Goal: Task Accomplishment & Management: Use online tool/utility

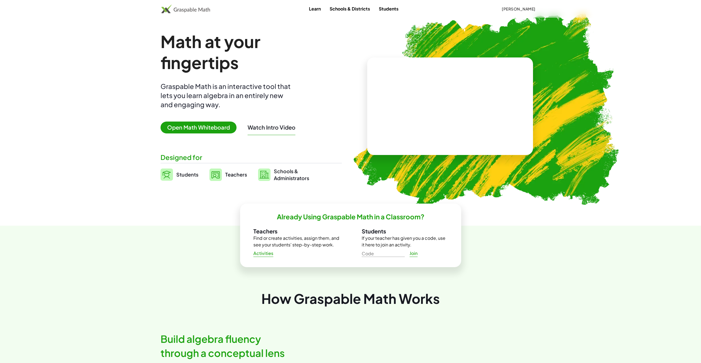
click at [219, 127] on span "Open Math Whiteboard" at bounding box center [199, 128] width 76 height 12
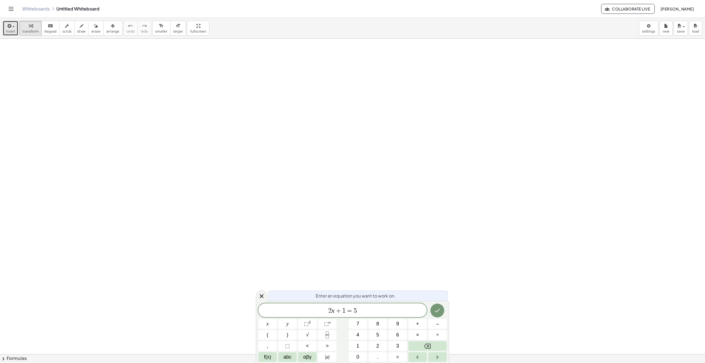
click at [15, 28] on button "insert" at bounding box center [10, 28] width 15 height 15
drag, startPoint x: 411, startPoint y: 310, endPoint x: 235, endPoint y: 298, distance: 177.0
click at [235, 298] on body "Graspable Math Activities Whiteboards Classes Account v1.28.5 | Privacy policy …" at bounding box center [352, 181] width 705 height 363
click at [330, 338] on icon "Fraction" at bounding box center [327, 335] width 7 height 7
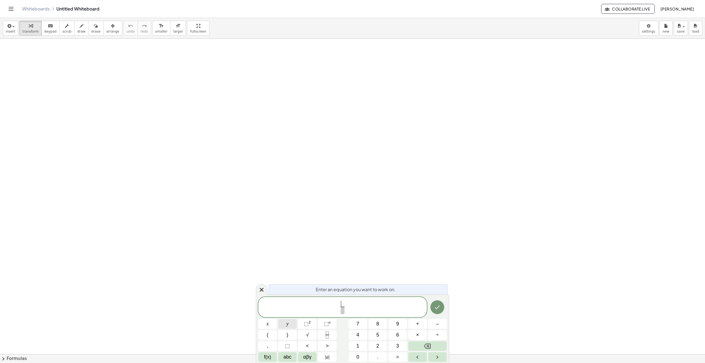
click at [290, 323] on button "y" at bounding box center [287, 324] width 19 height 10
click at [416, 323] on button "+" at bounding box center [417, 324] width 19 height 10
click at [359, 345] on span "1" at bounding box center [357, 345] width 3 height 7
click at [345, 310] on span "​" at bounding box center [343, 310] width 14 height 7
click at [283, 322] on button "y" at bounding box center [287, 324] width 19 height 10
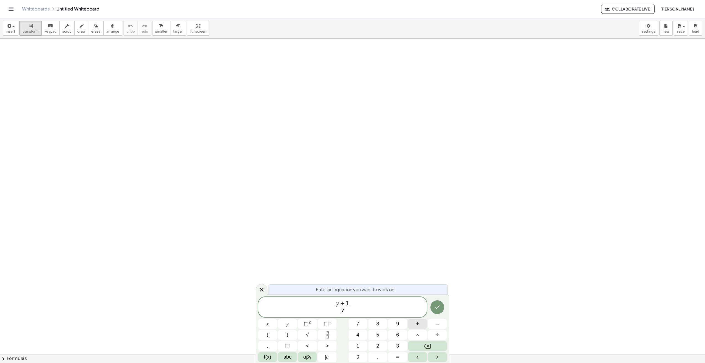
click at [420, 326] on button "+" at bounding box center [417, 324] width 19 height 10
click at [363, 348] on button "1" at bounding box center [358, 346] width 19 height 10
click at [440, 307] on icon "Done" at bounding box center [437, 307] width 7 height 7
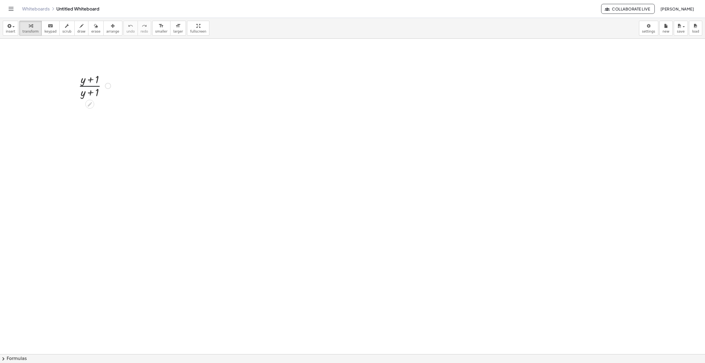
click at [89, 89] on div at bounding box center [95, 86] width 38 height 28
drag, startPoint x: 89, startPoint y: 107, endPoint x: 135, endPoint y: 127, distance: 49.8
click at [92, 26] on button "erase" at bounding box center [95, 28] width 15 height 15
drag, startPoint x: 90, startPoint y: 111, endPoint x: 83, endPoint y: 126, distance: 16.3
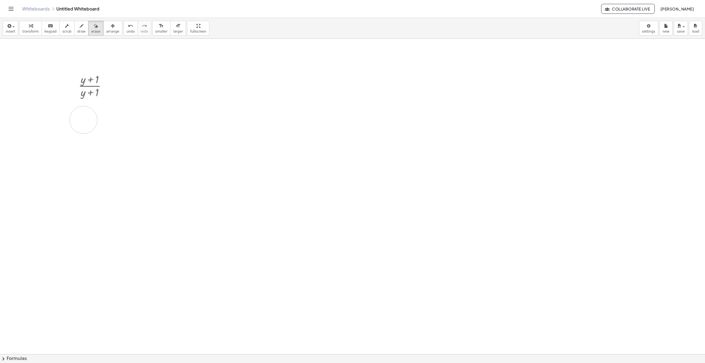
click at [32, 24] on div "button" at bounding box center [30, 25] width 16 height 7
click at [90, 106] on div at bounding box center [95, 108] width 38 height 18
click at [89, 106] on div at bounding box center [95, 108] width 38 height 18
click at [89, 90] on div at bounding box center [95, 86] width 38 height 28
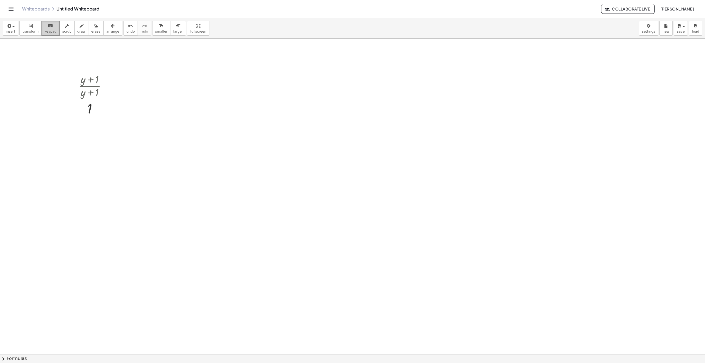
click at [51, 26] on div "keyboard" at bounding box center [50, 25] width 12 height 7
click at [87, 87] on div at bounding box center [95, 86] width 38 height 28
drag, startPoint x: 87, startPoint y: 87, endPoint x: 87, endPoint y: 93, distance: 6.6
click at [87, 93] on div at bounding box center [95, 86] width 38 height 28
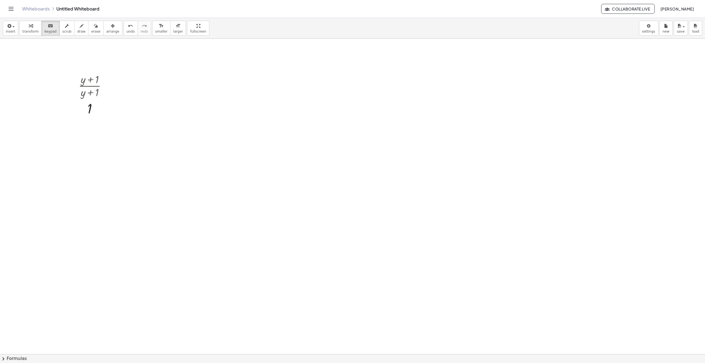
click at [29, 26] on icon "button" at bounding box center [31, 26] width 4 height 7
drag, startPoint x: 89, startPoint y: 82, endPoint x: 102, endPoint y: 83, distance: 12.8
click at [102, 83] on div at bounding box center [95, 86] width 38 height 28
click at [111, 27] on icon "button" at bounding box center [113, 26] width 4 height 7
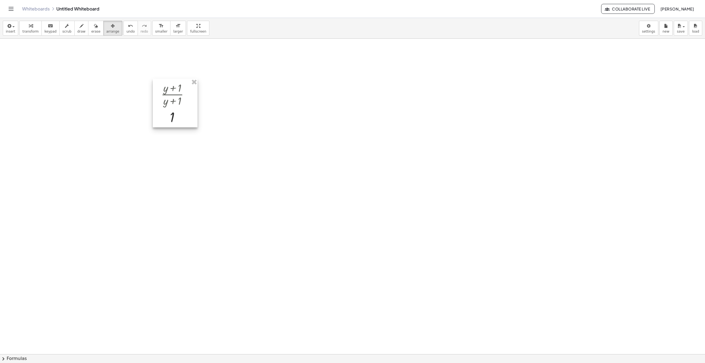
drag, startPoint x: 90, startPoint y: 87, endPoint x: 175, endPoint y: 97, distance: 86.3
click at [175, 96] on div at bounding box center [175, 103] width 45 height 49
click at [176, 119] on div at bounding box center [177, 103] width 45 height 49
click at [9, 25] on icon "button" at bounding box center [8, 26] width 5 height 7
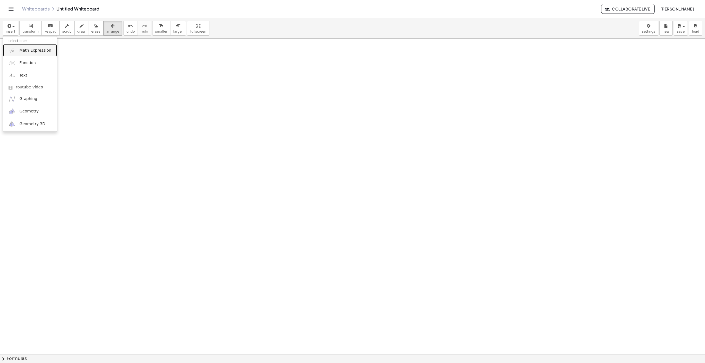
click at [30, 53] on span "Math Expression" at bounding box center [35, 51] width 32 height 6
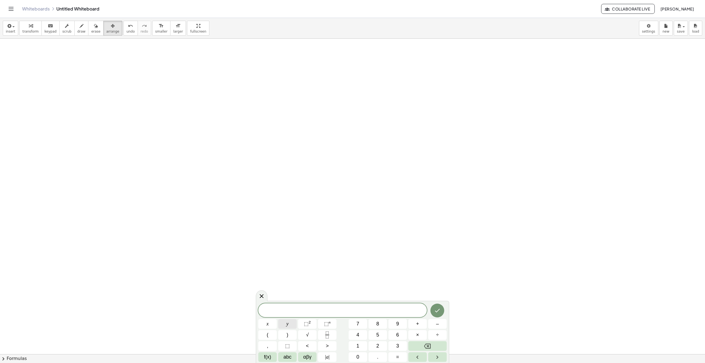
click at [284, 324] on button "y" at bounding box center [287, 324] width 19 height 10
click at [420, 324] on button "+" at bounding box center [417, 324] width 19 height 10
click at [437, 346] on button "Backspace" at bounding box center [427, 346] width 38 height 10
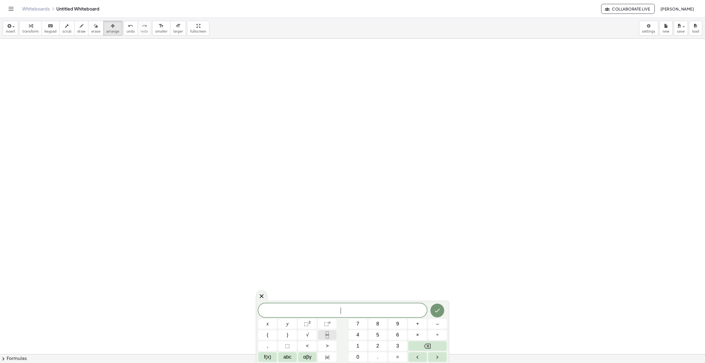
click at [325, 332] on icon "Fraction" at bounding box center [327, 335] width 7 height 7
click at [286, 326] on button "y" at bounding box center [287, 324] width 19 height 10
click at [416, 334] on span "×" at bounding box center [417, 334] width 3 height 7
click at [420, 347] on button "Backspace" at bounding box center [427, 346] width 38 height 10
click at [421, 323] on button "+" at bounding box center [417, 324] width 19 height 10
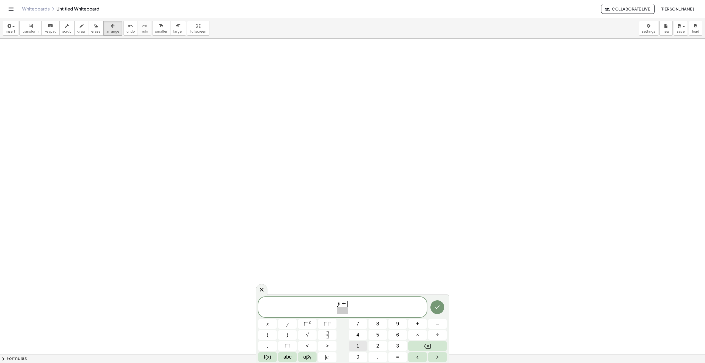
click at [363, 342] on button "1" at bounding box center [358, 346] width 19 height 10
click at [341, 310] on span "​" at bounding box center [343, 310] width 14 height 7
click at [287, 323] on span "y" at bounding box center [288, 323] width 2 height 7
click at [417, 323] on span "+" at bounding box center [417, 323] width 3 height 7
click at [355, 346] on button "1" at bounding box center [358, 346] width 19 height 10
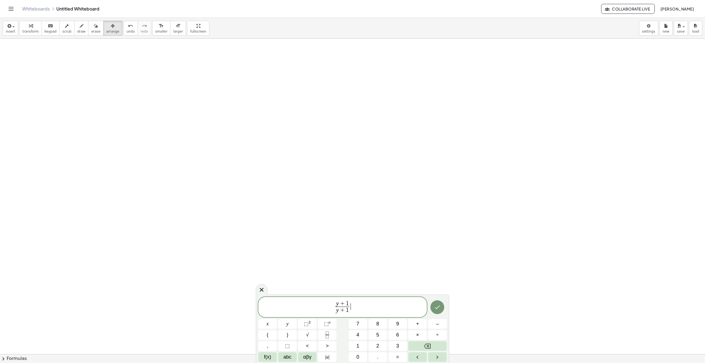
click at [358, 305] on span "y + 1 y + 1 ​ ​" at bounding box center [342, 307] width 169 height 15
click at [398, 355] on span "=" at bounding box center [397, 356] width 3 height 7
click at [356, 346] on button "1" at bounding box center [358, 346] width 19 height 10
click at [430, 344] on icon "Backspace" at bounding box center [427, 346] width 7 height 5
click at [332, 336] on button "Fraction" at bounding box center [327, 335] width 19 height 10
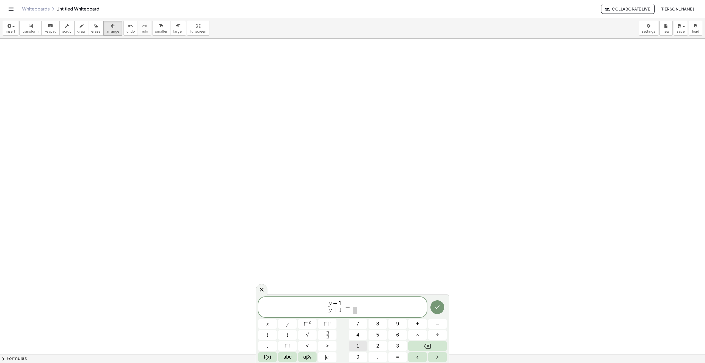
click at [358, 344] on span "1" at bounding box center [357, 345] width 3 height 7
click at [355, 314] on span "​" at bounding box center [355, 310] width 4 height 7
click at [379, 343] on span "2" at bounding box center [377, 345] width 3 height 7
click at [437, 308] on icon "Done" at bounding box center [437, 307] width 7 height 7
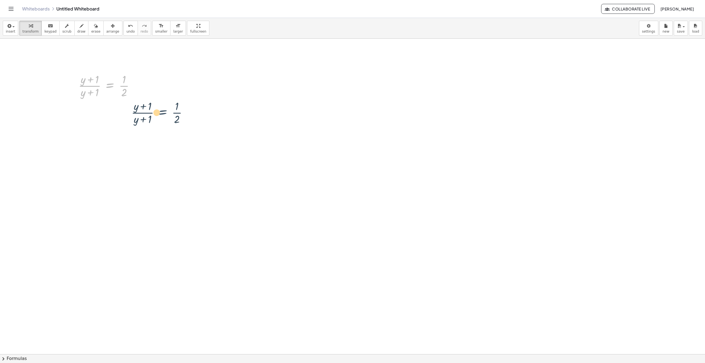
drag, startPoint x: 113, startPoint y: 84, endPoint x: 167, endPoint y: 113, distance: 61.4
click at [107, 27] on div "button" at bounding box center [112, 25] width 13 height 7
click at [104, 82] on div at bounding box center [105, 86] width 73 height 30
click at [30, 28] on div "button" at bounding box center [30, 25] width 16 height 7
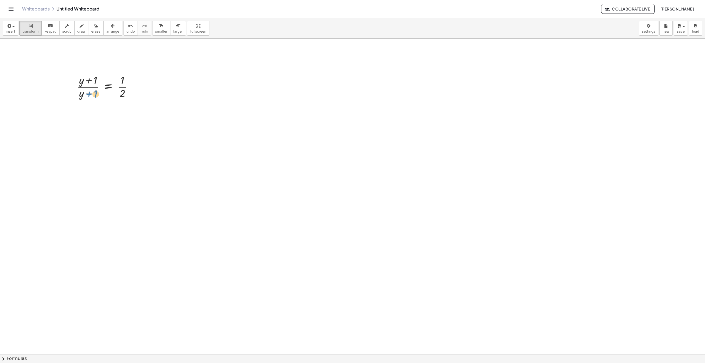
click at [88, 94] on div at bounding box center [107, 86] width 66 height 28
drag, startPoint x: 83, startPoint y: 95, endPoint x: 86, endPoint y: 96, distance: 4.1
click at [86, 96] on div at bounding box center [107, 86] width 66 height 28
click at [90, 87] on div at bounding box center [107, 86] width 66 height 28
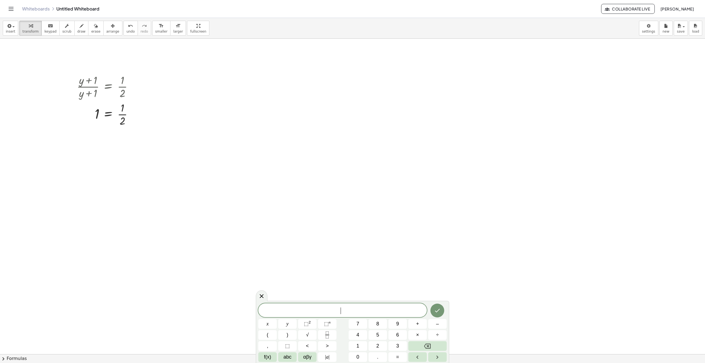
click at [303, 308] on span "​" at bounding box center [342, 311] width 169 height 8
click at [333, 336] on button "Fraction" at bounding box center [327, 335] width 19 height 10
click at [332, 337] on button "Fraction" at bounding box center [327, 335] width 19 height 10
click at [361, 345] on button "1" at bounding box center [358, 346] width 19 height 10
click at [341, 303] on span at bounding box center [343, 303] width 4 height 7
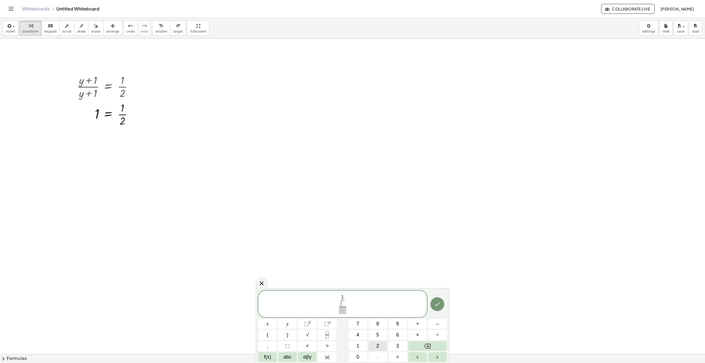
click at [376, 346] on button "2" at bounding box center [378, 346] width 19 height 10
click at [347, 299] on span "1 2 ​ ​ ​" at bounding box center [343, 305] width 10 height 20
click at [345, 299] on span "1 2 ​" at bounding box center [342, 301] width 7 height 12
click at [291, 327] on button "y" at bounding box center [287, 324] width 19 height 10
click at [415, 326] on button "+" at bounding box center [417, 324] width 19 height 10
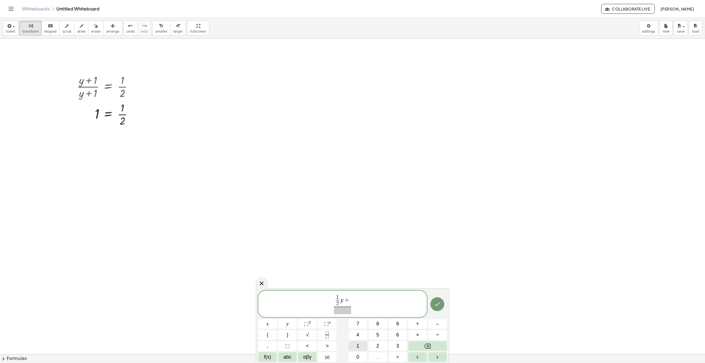
click at [357, 345] on span "1" at bounding box center [357, 345] width 3 height 7
click at [340, 312] on span "​" at bounding box center [343, 310] width 20 height 7
click at [288, 326] on span "y" at bounding box center [288, 323] width 2 height 7
click at [375, 301] on span "1 2 ​ y + 1 y ​ ​" at bounding box center [342, 304] width 169 height 21
click at [398, 357] on span "=" at bounding box center [397, 356] width 3 height 7
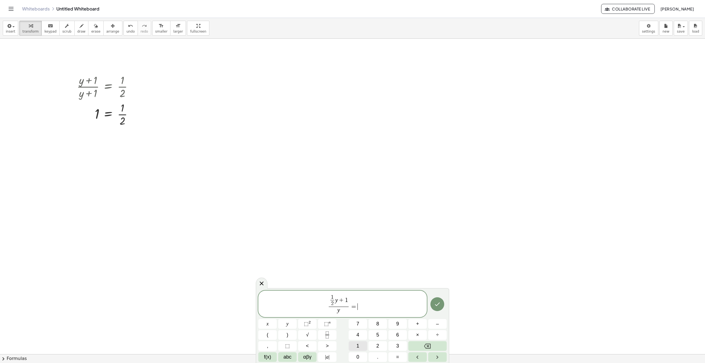
click at [359, 345] on span "1" at bounding box center [357, 345] width 3 height 7
click at [438, 306] on icon "Done" at bounding box center [437, 304] width 7 height 7
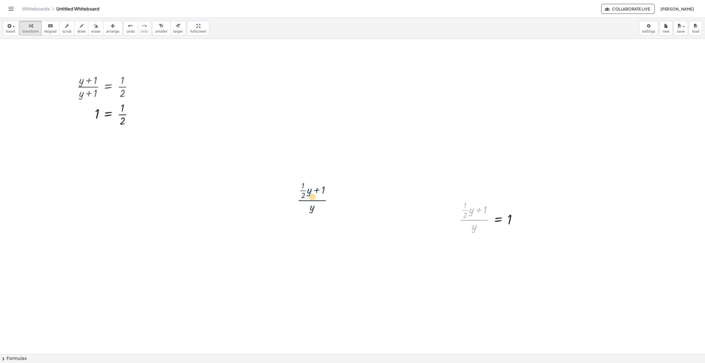
drag, startPoint x: 486, startPoint y: 220, endPoint x: 302, endPoint y: 190, distance: 187.0
drag, startPoint x: 475, startPoint y: 228, endPoint x: 514, endPoint y: 222, distance: 39.5
click at [514, 222] on div at bounding box center [491, 216] width 68 height 34
click at [487, 255] on div at bounding box center [488, 250] width 76 height 34
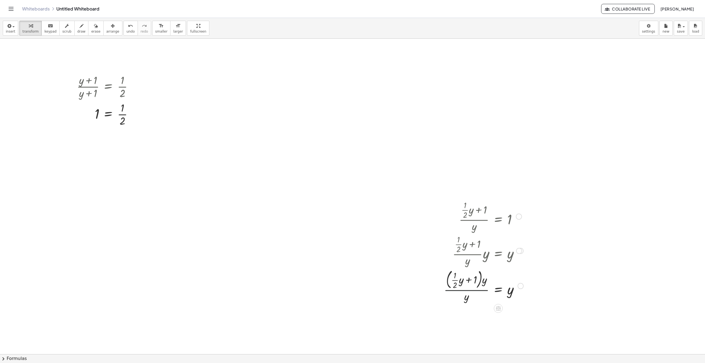
click at [477, 290] on div at bounding box center [483, 286] width 85 height 36
click at [128, 25] on icon "undo" at bounding box center [130, 26] width 5 height 7
drag, startPoint x: 473, startPoint y: 228, endPoint x: 491, endPoint y: 217, distance: 21.1
click at [491, 217] on div at bounding box center [491, 216] width 68 height 34
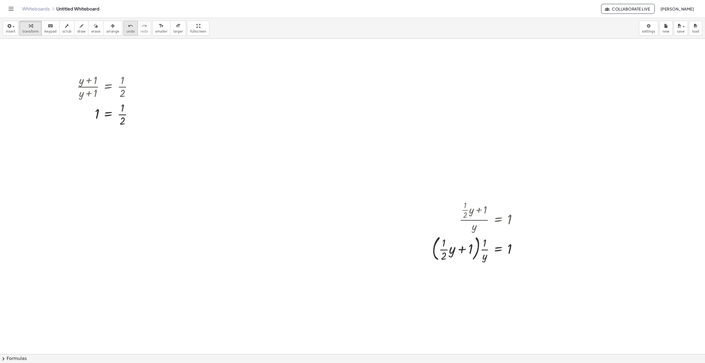
click at [128, 29] on icon "undo" at bounding box center [130, 26] width 5 height 7
drag, startPoint x: 472, startPoint y: 231, endPoint x: 517, endPoint y: 220, distance: 46.0
click at [517, 220] on div at bounding box center [491, 216] width 68 height 34
click at [485, 255] on div at bounding box center [488, 250] width 76 height 34
click at [485, 255] on div at bounding box center [483, 250] width 85 height 36
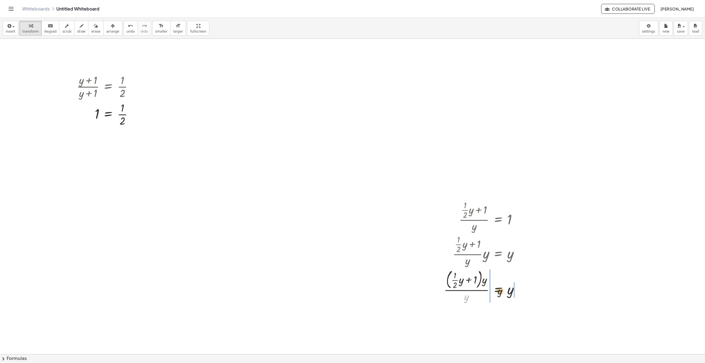
drag, startPoint x: 468, startPoint y: 299, endPoint x: 520, endPoint y: 292, distance: 53.0
click at [520, 292] on div at bounding box center [483, 286] width 85 height 36
click at [127, 32] on span "undo" at bounding box center [131, 32] width 8 height 4
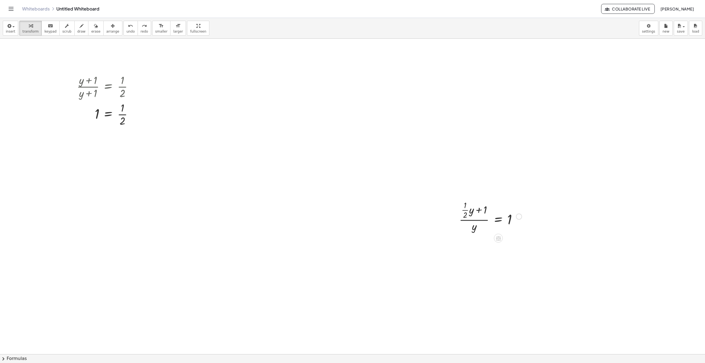
click at [471, 220] on div at bounding box center [491, 216] width 68 height 34
drag, startPoint x: 473, startPoint y: 226, endPoint x: 483, endPoint y: 206, distance: 22.0
click at [483, 206] on div at bounding box center [491, 216] width 68 height 34
click at [474, 254] on div at bounding box center [485, 250] width 77 height 34
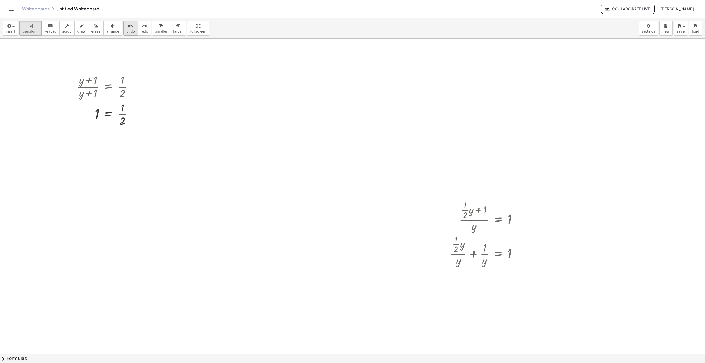
click at [128, 27] on icon "undo" at bounding box center [130, 26] width 5 height 7
click at [128, 29] on icon "undo" at bounding box center [130, 26] width 5 height 7
drag, startPoint x: 476, startPoint y: 227, endPoint x: 517, endPoint y: 214, distance: 42.6
click at [517, 214] on div at bounding box center [491, 216] width 68 height 34
drag, startPoint x: 484, startPoint y: 257, endPoint x: 465, endPoint y: 264, distance: 19.9
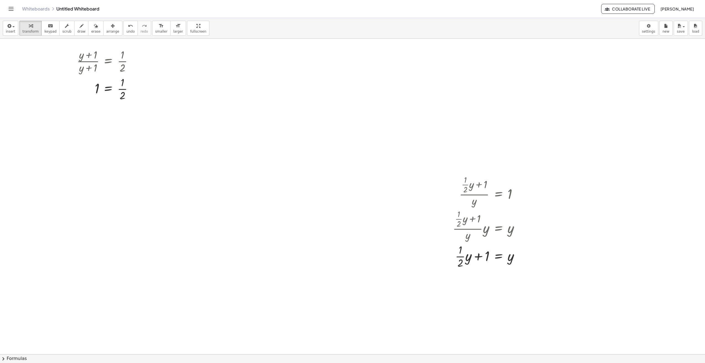
scroll to position [28, 0]
drag, startPoint x: 467, startPoint y: 256, endPoint x: 521, endPoint y: 261, distance: 54.6
click at [521, 261] on div at bounding box center [488, 254] width 76 height 28
click at [127, 30] on span "undo" at bounding box center [131, 32] width 8 height 4
drag, startPoint x: 510, startPoint y: 256, endPoint x: 487, endPoint y: 256, distance: 22.9
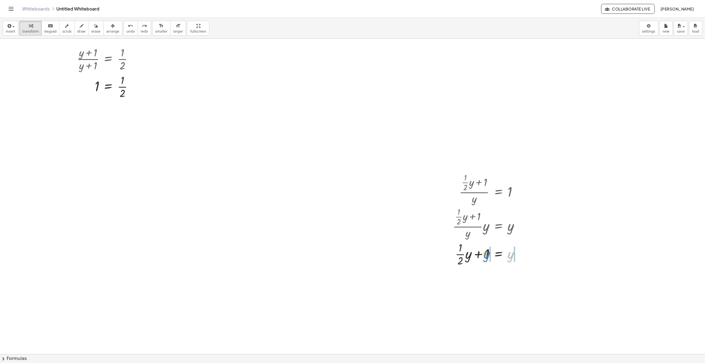
click at [487, 256] on div at bounding box center [488, 254] width 76 height 28
click at [521, 282] on div at bounding box center [489, 282] width 113 height 28
click at [499, 282] on div "+ · · 1 · 2 · y + 1 = − y + y − y 0" at bounding box center [499, 282] width 0 height 0
click at [561, 279] on div at bounding box center [352, 344] width 705 height 667
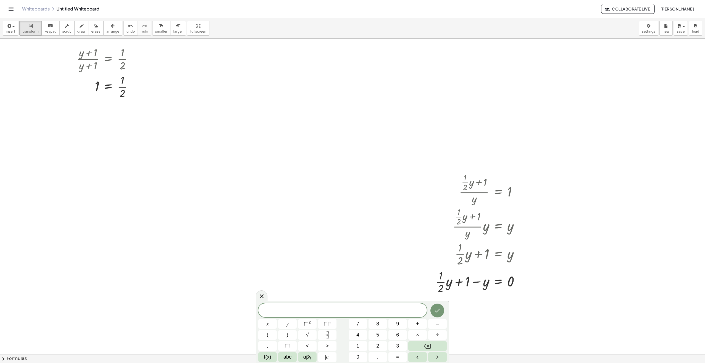
drag, startPoint x: 485, startPoint y: 311, endPoint x: 455, endPoint y: 314, distance: 30.5
click at [485, 311] on div at bounding box center [352, 344] width 705 height 667
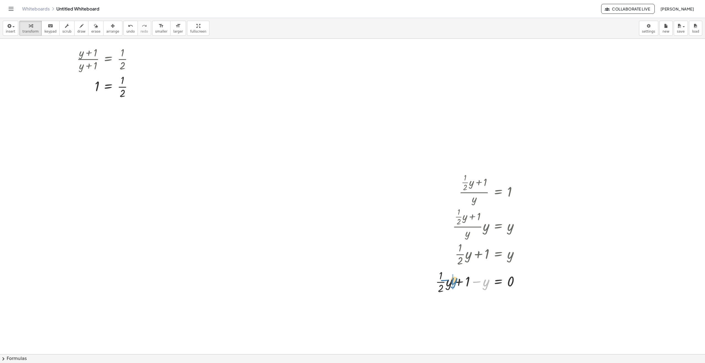
drag, startPoint x: 485, startPoint y: 284, endPoint x: 453, endPoint y: 283, distance: 32.1
click at [460, 310] on div at bounding box center [480, 309] width 94 height 28
drag, startPoint x: 440, startPoint y: 310, endPoint x: 445, endPoint y: 311, distance: 5.4
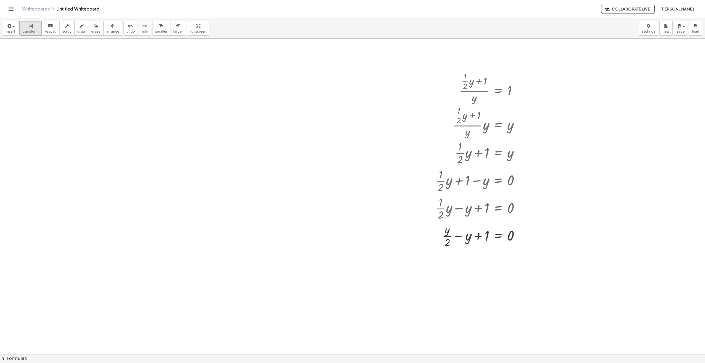
scroll to position [138, 0]
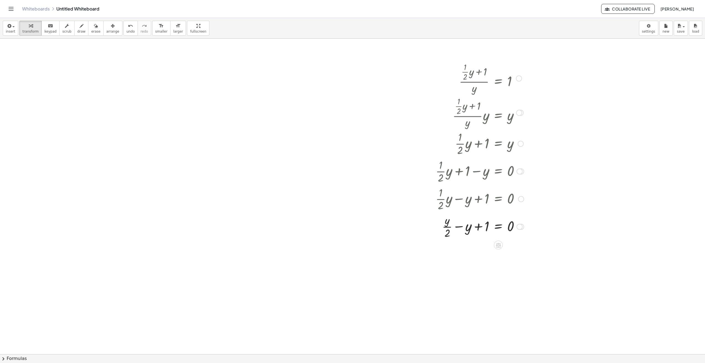
click at [459, 227] on div at bounding box center [480, 227] width 94 height 28
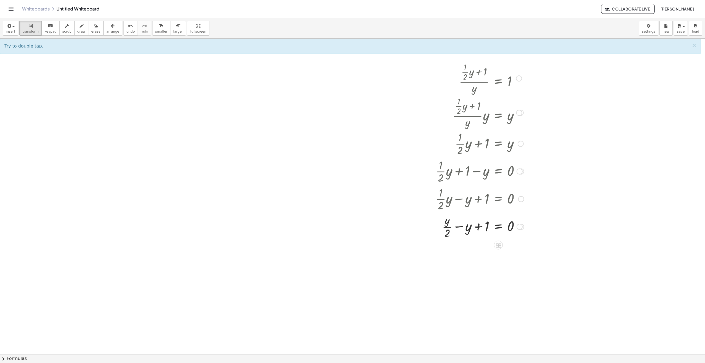
click at [457, 227] on div at bounding box center [480, 227] width 94 height 28
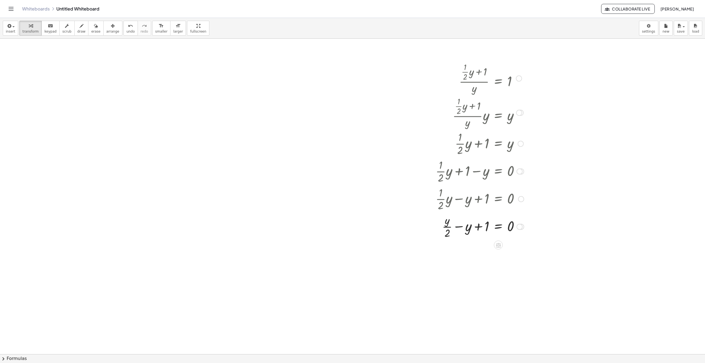
click at [457, 227] on div at bounding box center [480, 227] width 94 height 28
click at [125, 25] on button "undo undo" at bounding box center [131, 28] width 14 height 15
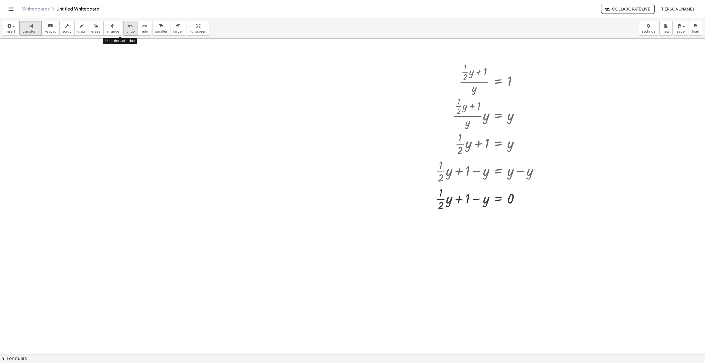
click at [125, 25] on button "undo undo" at bounding box center [131, 28] width 14 height 15
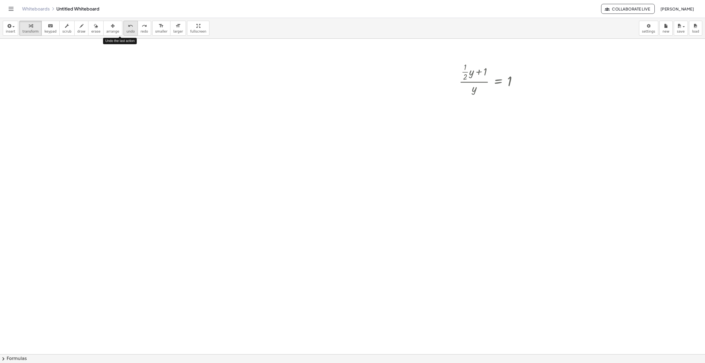
click at [125, 25] on button "undo undo" at bounding box center [131, 28] width 14 height 15
click at [289, 132] on div at bounding box center [352, 234] width 705 height 667
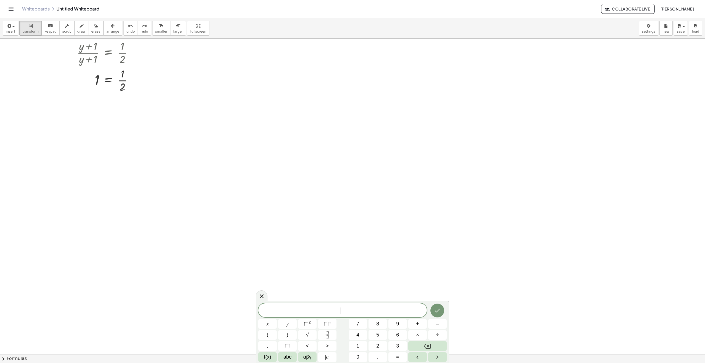
scroll to position [0, 0]
click at [13, 27] on span "button" at bounding box center [13, 26] width 2 height 1
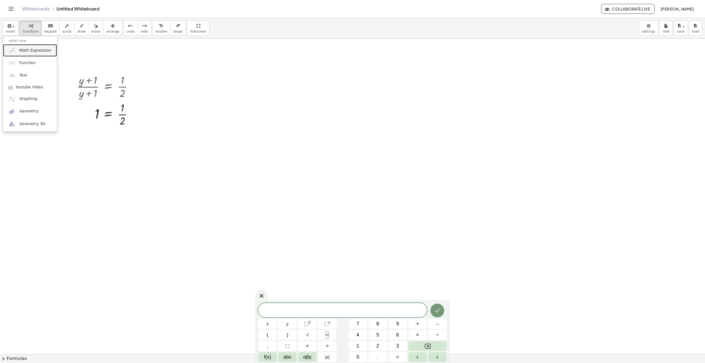
click at [21, 51] on span "Math Expression" at bounding box center [35, 51] width 32 height 6
click at [271, 326] on button "x" at bounding box center [267, 324] width 19 height 10
click at [396, 357] on span "=" at bounding box center [397, 356] width 3 height 7
click at [327, 334] on icon "Fraction" at bounding box center [327, 335] width 7 height 7
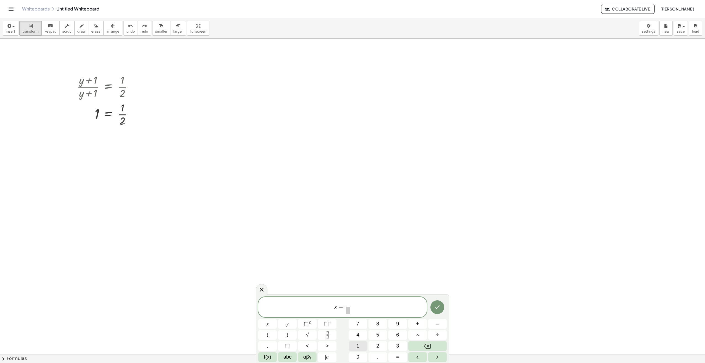
click at [360, 343] on button "1" at bounding box center [358, 346] width 19 height 10
drag, startPoint x: 347, startPoint y: 308, endPoint x: 357, endPoint y: 320, distance: 15.3
click at [347, 309] on span "​" at bounding box center [348, 310] width 4 height 7
click at [372, 345] on button "2" at bounding box center [378, 346] width 19 height 10
click at [357, 307] on span "x = 1 2 ​ ​" at bounding box center [342, 307] width 169 height 15
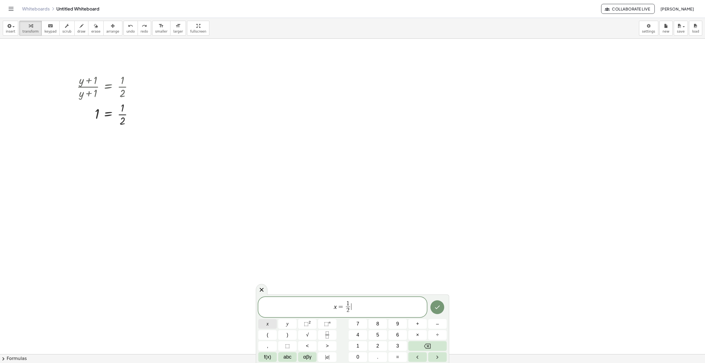
click at [272, 324] on button "x" at bounding box center [267, 324] width 19 height 10
click at [422, 326] on button "+" at bounding box center [417, 324] width 19 height 10
click at [363, 347] on button "1" at bounding box center [358, 346] width 19 height 10
click at [441, 311] on button "Done" at bounding box center [438, 307] width 14 height 14
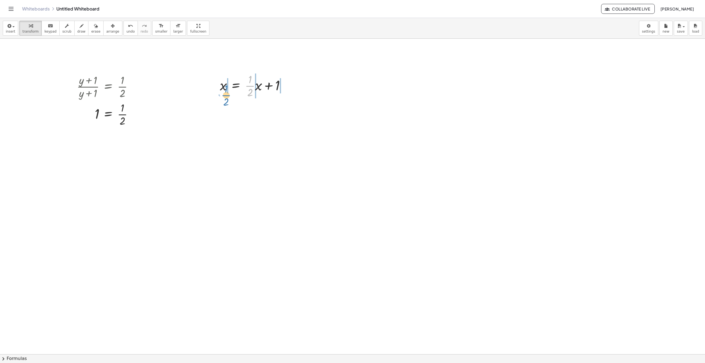
drag, startPoint x: 253, startPoint y: 86, endPoint x: 229, endPoint y: 95, distance: 25.6
click at [229, 95] on div at bounding box center [254, 86] width 75 height 28
click at [128, 28] on icon "undo" at bounding box center [130, 26] width 5 height 7
drag, startPoint x: 259, startPoint y: 86, endPoint x: 229, endPoint y: 96, distance: 31.7
click at [229, 96] on div at bounding box center [254, 86] width 75 height 28
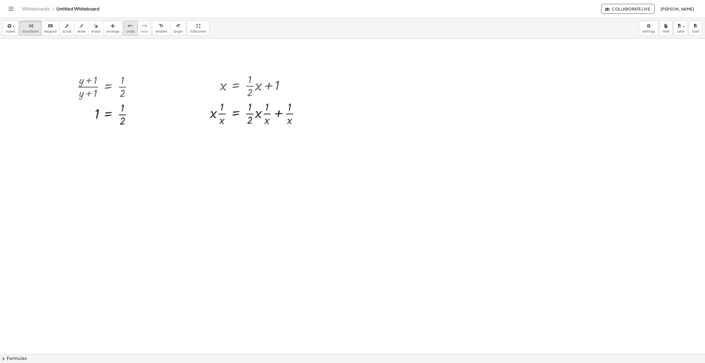
click at [127, 30] on span "undo" at bounding box center [131, 32] width 8 height 4
click at [254, 86] on div at bounding box center [254, 86] width 75 height 28
drag, startPoint x: 266, startPoint y: 111, endPoint x: 266, endPoint y: 114, distance: 3.1
click at [266, 114] on div at bounding box center [258, 108] width 83 height 19
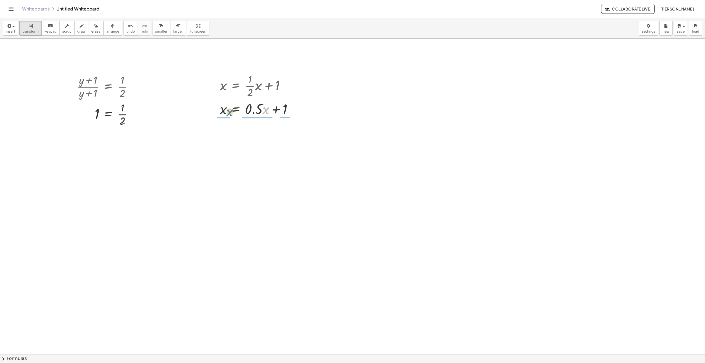
drag, startPoint x: 266, startPoint y: 112, endPoint x: 224, endPoint y: 117, distance: 42.6
drag, startPoint x: 259, startPoint y: 133, endPoint x: 226, endPoint y: 131, distance: 33.2
click at [226, 131] on div at bounding box center [258, 132] width 89 height 28
click at [128, 25] on icon "undo" at bounding box center [130, 26] width 5 height 7
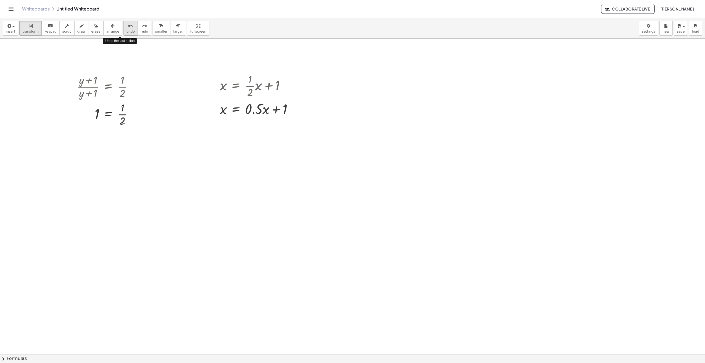
click at [128, 25] on icon "undo" at bounding box center [130, 26] width 5 height 7
drag, startPoint x: 223, startPoint y: 86, endPoint x: 261, endPoint y: 90, distance: 38.6
click at [261, 90] on div at bounding box center [254, 86] width 75 height 28
click at [128, 27] on icon "undo" at bounding box center [130, 26] width 5 height 7
drag, startPoint x: 223, startPoint y: 88, endPoint x: 243, endPoint y: 87, distance: 19.9
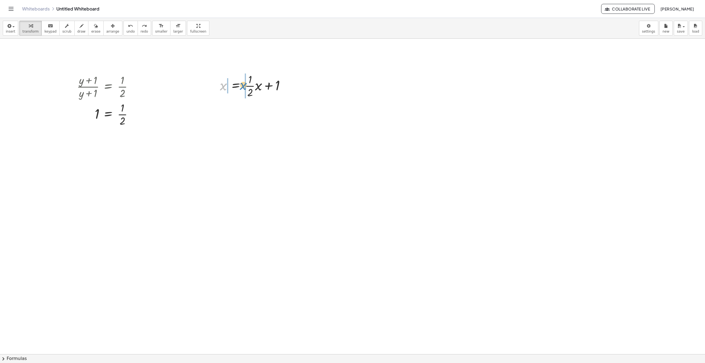
click at [243, 87] on div at bounding box center [254, 86] width 75 height 28
click at [128, 28] on icon "undo" at bounding box center [130, 26] width 5 height 7
click at [259, 87] on div at bounding box center [254, 86] width 75 height 28
drag, startPoint x: 252, startPoint y: 114, endPoint x: 230, endPoint y: 114, distance: 22.4
click at [230, 114] on div at bounding box center [254, 113] width 75 height 28
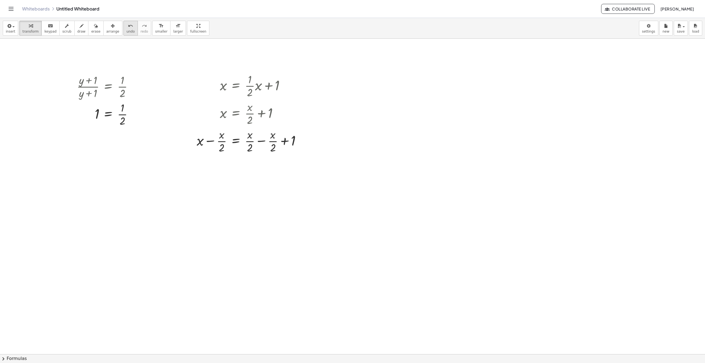
click at [124, 29] on button "undo undo" at bounding box center [131, 28] width 14 height 15
click at [88, 26] on button "erase" at bounding box center [95, 28] width 15 height 15
click at [12, 28] on div "button" at bounding box center [10, 25] width 9 height 7
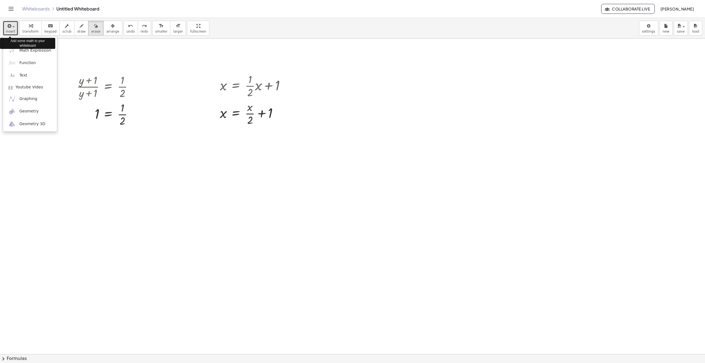
click at [9, 28] on icon "button" at bounding box center [8, 26] width 5 height 7
click at [32, 29] on button "transform" at bounding box center [30, 28] width 22 height 15
drag, startPoint x: 118, startPoint y: 107, endPoint x: 114, endPoint y: 102, distance: 7.1
click at [114, 102] on div at bounding box center [107, 114] width 66 height 28
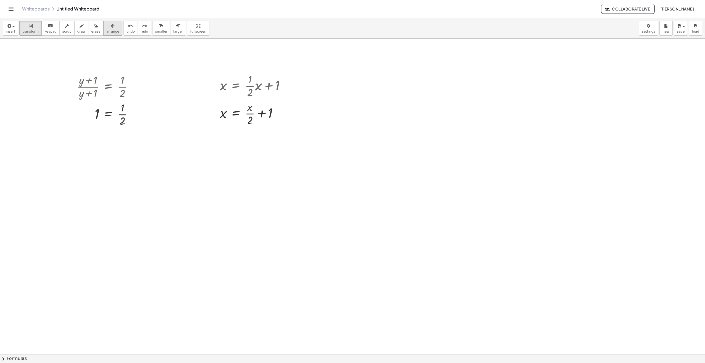
click at [106, 30] on span "arrange" at bounding box center [112, 32] width 13 height 4
click at [8, 28] on icon "button" at bounding box center [8, 26] width 5 height 7
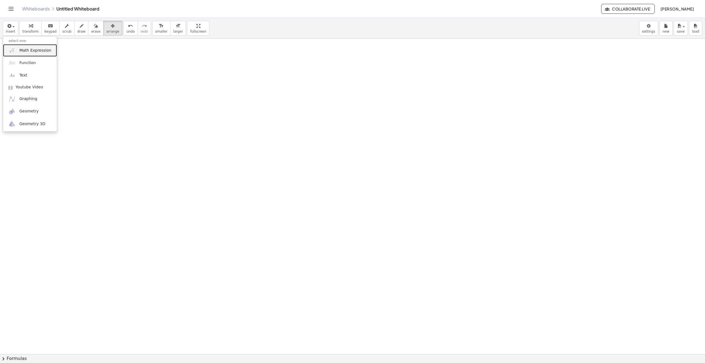
click at [26, 53] on span "Math Expression" at bounding box center [35, 51] width 32 height 6
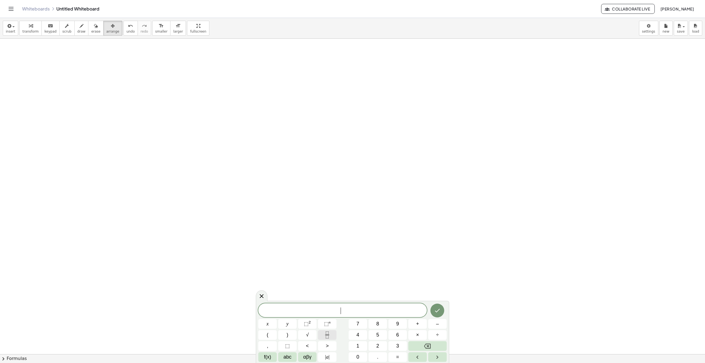
click at [331, 337] on button "Fraction" at bounding box center [327, 335] width 19 height 10
click at [267, 325] on span "x" at bounding box center [268, 323] width 2 height 7
click at [419, 325] on button "+" at bounding box center [417, 324] width 19 height 10
click at [355, 345] on button "1" at bounding box center [358, 346] width 19 height 10
click at [341, 309] on span at bounding box center [343, 310] width 14 height 7
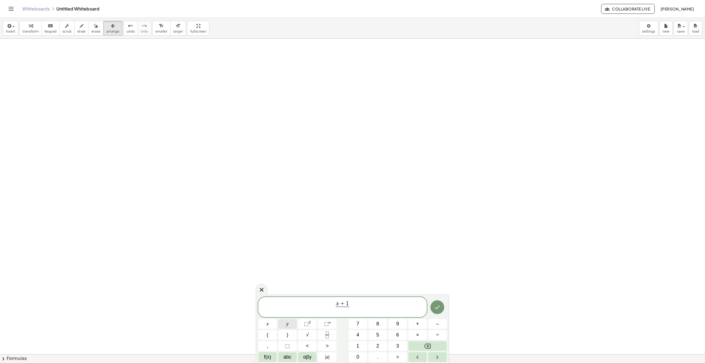
click at [290, 326] on button "y" at bounding box center [287, 324] width 19 height 10
click at [365, 308] on span "x + 1 y ​ ​" at bounding box center [342, 307] width 169 height 15
click at [395, 355] on button "=" at bounding box center [398, 357] width 19 height 10
click at [362, 349] on button "1" at bounding box center [358, 346] width 19 height 10
click at [435, 311] on button "Done" at bounding box center [438, 307] width 14 height 14
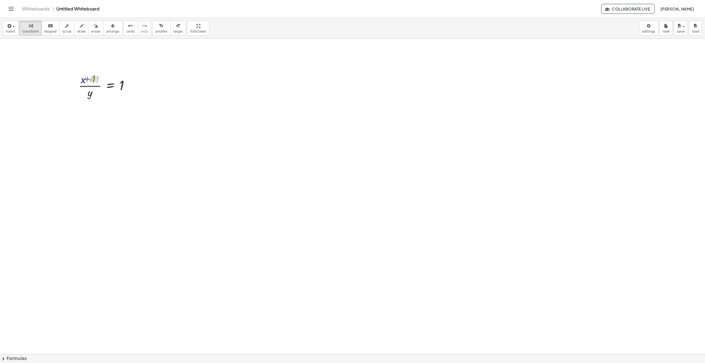
drag, startPoint x: 95, startPoint y: 74, endPoint x: 91, endPoint y: 74, distance: 3.9
click at [91, 74] on div at bounding box center [106, 86] width 61 height 28
drag, startPoint x: 106, startPoint y: 27, endPoint x: 104, endPoint y: 74, distance: 47.6
click at [106, 27] on div "button" at bounding box center [112, 25] width 13 height 7
drag, startPoint x: 104, startPoint y: 78, endPoint x: 364, endPoint y: 172, distance: 276.0
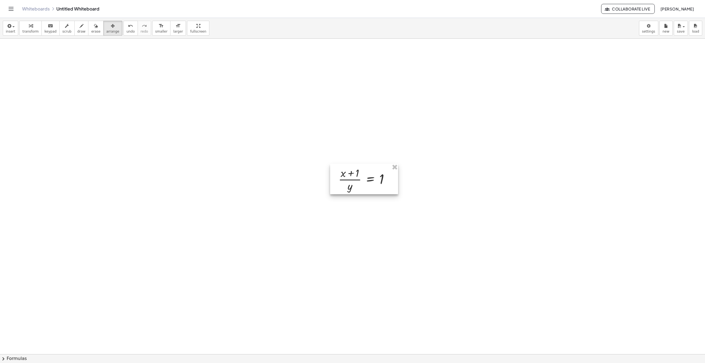
click at [364, 172] on div at bounding box center [364, 179] width 68 height 30
click at [24, 29] on div "button" at bounding box center [30, 25] width 16 height 7
drag, startPoint x: 351, startPoint y: 189, endPoint x: 392, endPoint y: 179, distance: 42.6
click at [392, 179] on div at bounding box center [366, 179] width 61 height 28
click at [355, 208] on div at bounding box center [363, 207] width 69 height 28
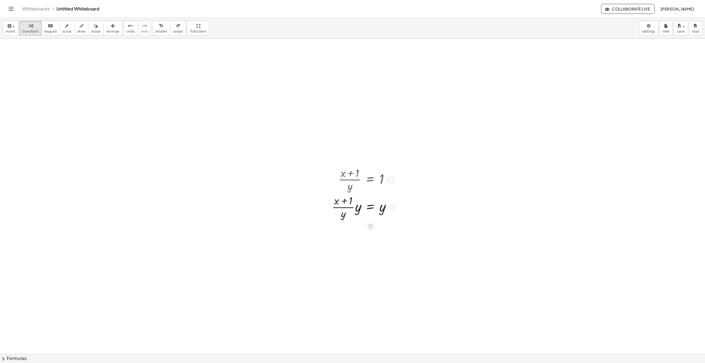
click at [355, 208] on div at bounding box center [360, 206] width 78 height 29
drag, startPoint x: 342, startPoint y: 244, endPoint x: 381, endPoint y: 238, distance: 39.4
click at [381, 238] on div at bounding box center [360, 235] width 78 height 29
click at [127, 32] on span "undo" at bounding box center [131, 32] width 8 height 4
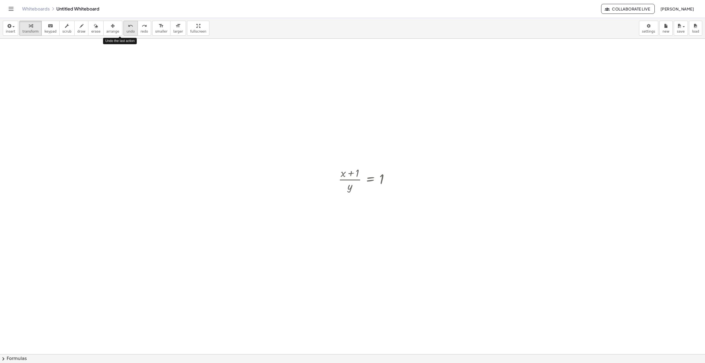
click at [127, 32] on span "undo" at bounding box center [131, 32] width 8 height 4
drag, startPoint x: 350, startPoint y: 187, endPoint x: 376, endPoint y: 179, distance: 27.4
click at [376, 179] on div at bounding box center [366, 179] width 61 height 28
click at [349, 208] on div at bounding box center [363, 207] width 69 height 28
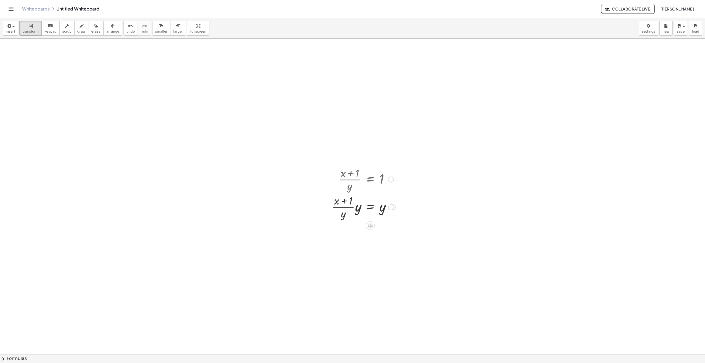
click at [356, 208] on div at bounding box center [363, 207] width 69 height 28
click at [127, 29] on div "undo" at bounding box center [131, 25] width 8 height 7
drag, startPoint x: 357, startPoint y: 211, endPoint x: 342, endPoint y: 217, distance: 15.7
click at [370, 232] on div at bounding box center [363, 230] width 69 height 19
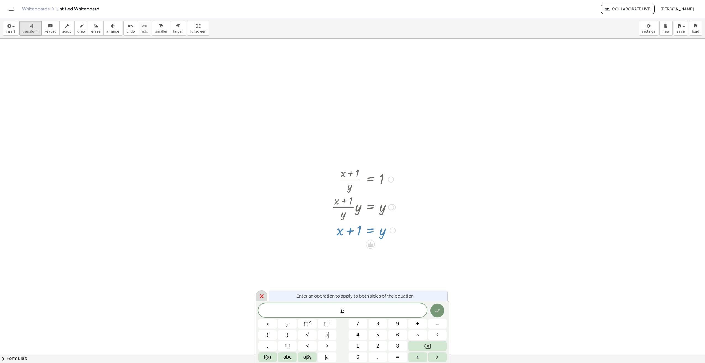
click at [262, 293] on icon at bounding box center [261, 296] width 7 height 7
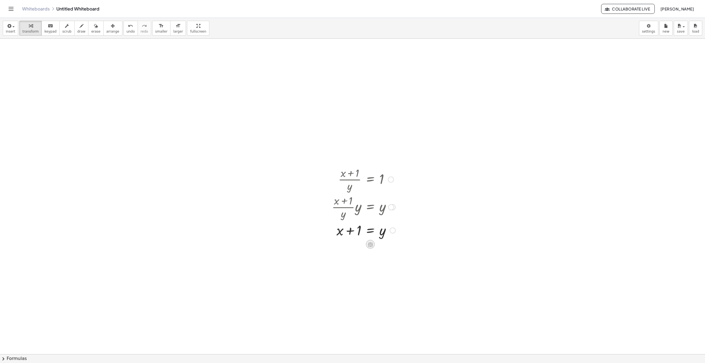
click at [370, 246] on icon at bounding box center [371, 245] width 6 height 6
click at [390, 246] on icon at bounding box center [392, 244] width 5 height 5
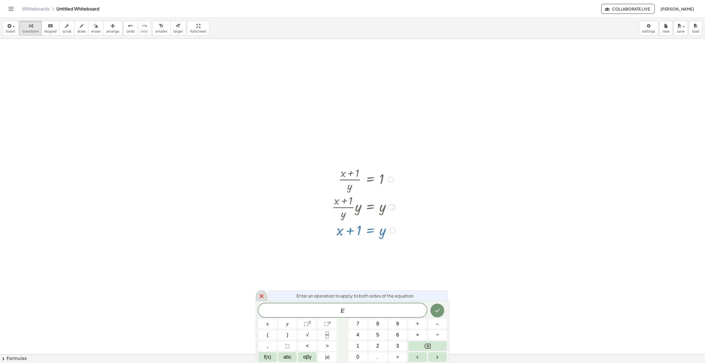
click at [263, 294] on icon at bounding box center [261, 296] width 7 height 7
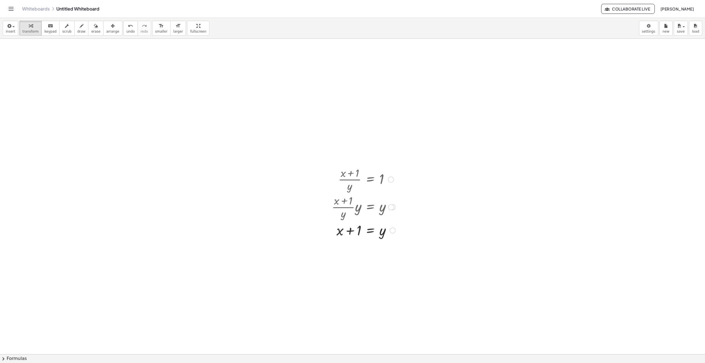
drag, startPoint x: 371, startPoint y: 232, endPoint x: 361, endPoint y: 254, distance: 23.6
click at [359, 254] on div at bounding box center [352, 354] width 705 height 631
click at [371, 232] on div at bounding box center [363, 230] width 69 height 19
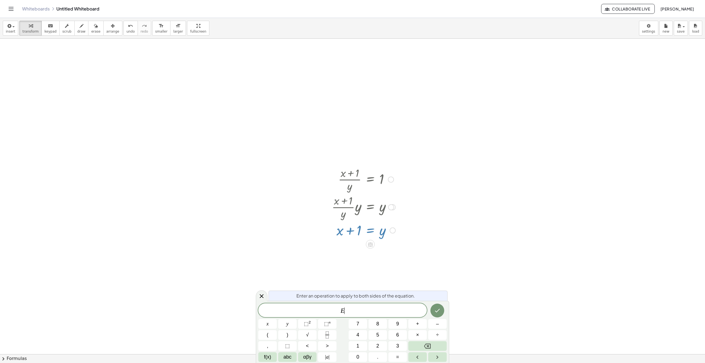
click at [358, 241] on div at bounding box center [352, 354] width 705 height 631
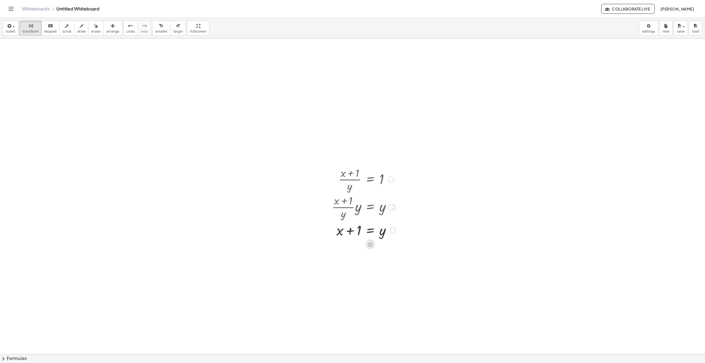
click at [372, 243] on icon at bounding box center [370, 244] width 5 height 5
click at [392, 246] on icon at bounding box center [392, 244] width 5 height 5
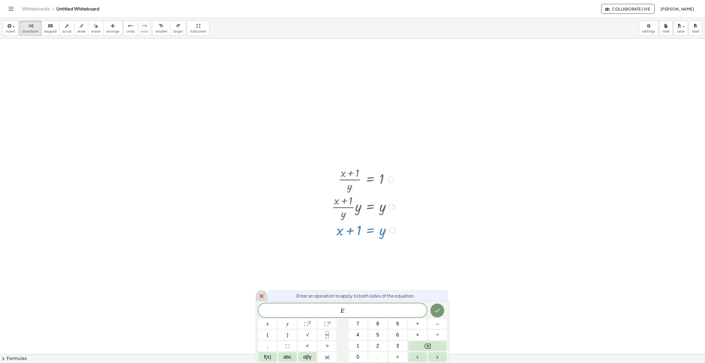
click at [263, 293] on div at bounding box center [262, 295] width 12 height 11
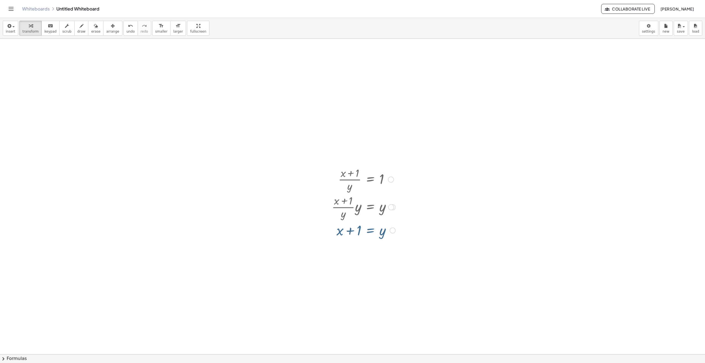
click at [335, 264] on div at bounding box center [352, 354] width 705 height 631
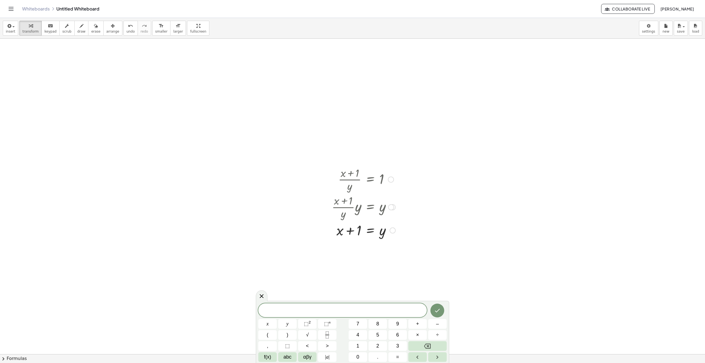
click at [369, 232] on div at bounding box center [363, 230] width 69 height 19
click at [366, 264] on div at bounding box center [352, 354] width 705 height 631
click at [258, 294] on icon at bounding box center [261, 296] width 7 height 7
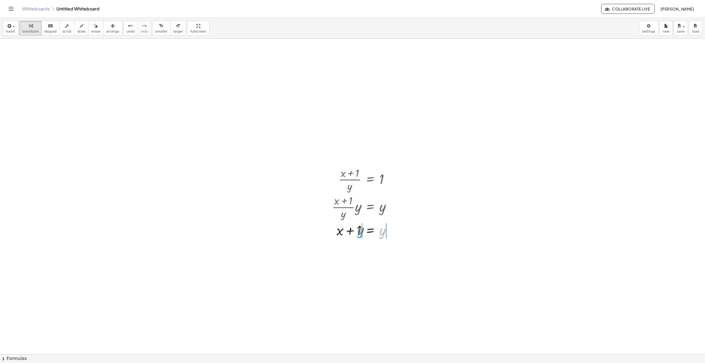
drag, startPoint x: 384, startPoint y: 235, endPoint x: 364, endPoint y: 234, distance: 19.7
click at [364, 234] on div at bounding box center [363, 230] width 69 height 19
click at [128, 28] on icon "undo" at bounding box center [130, 26] width 5 height 7
drag, startPoint x: 636, startPoint y: 61, endPoint x: 639, endPoint y: 54, distance: 7.5
click at [636, 60] on div at bounding box center [352, 354] width 705 height 631
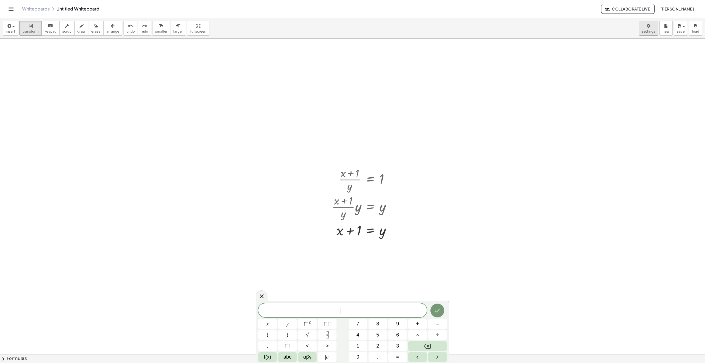
click at [646, 30] on body "Graspable Math Activities Whiteboards Classes Account v1.28.5 | Privacy policy …" at bounding box center [352, 181] width 705 height 363
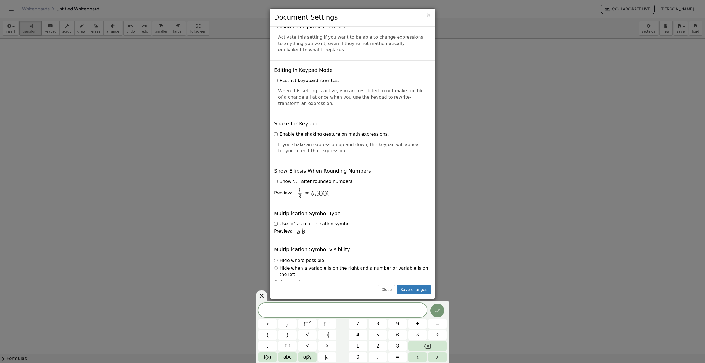
scroll to position [1222, 0]
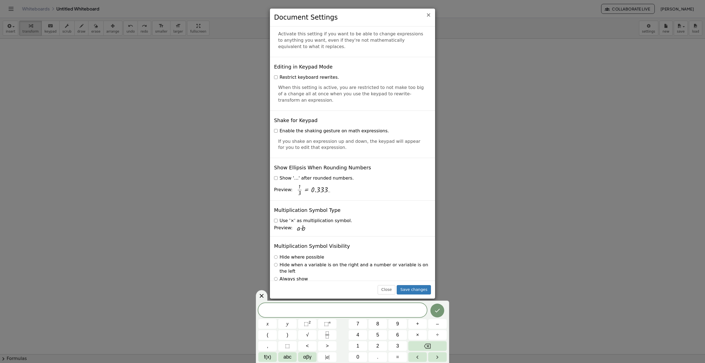
click at [431, 15] on span "×" at bounding box center [428, 15] width 5 height 7
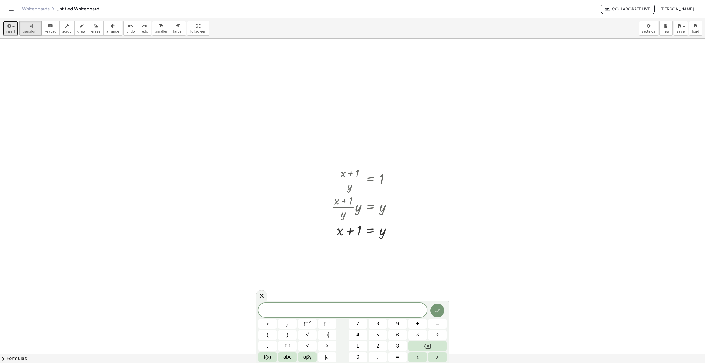
click at [11, 23] on div "button" at bounding box center [10, 25] width 9 height 7
click at [24, 52] on span "Math Expression" at bounding box center [35, 51] width 32 height 6
click at [334, 307] on span "​" at bounding box center [342, 311] width 169 height 8
click at [331, 337] on icon "Fraction" at bounding box center [327, 335] width 7 height 7
click at [273, 326] on button "x" at bounding box center [267, 324] width 19 height 10
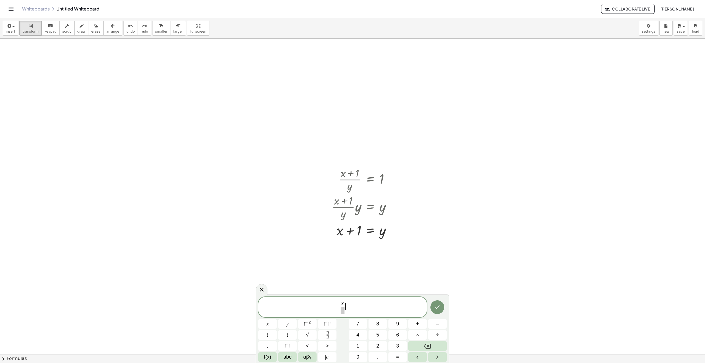
click at [345, 310] on span "x ​ ​" at bounding box center [342, 307] width 169 height 15
click at [272, 325] on button "x" at bounding box center [267, 324] width 19 height 10
click at [420, 325] on button "+" at bounding box center [417, 324] width 19 height 10
click at [380, 347] on button "2" at bounding box center [378, 346] width 19 height 10
click at [370, 307] on span "x x + 2 ​ ​" at bounding box center [342, 307] width 169 height 15
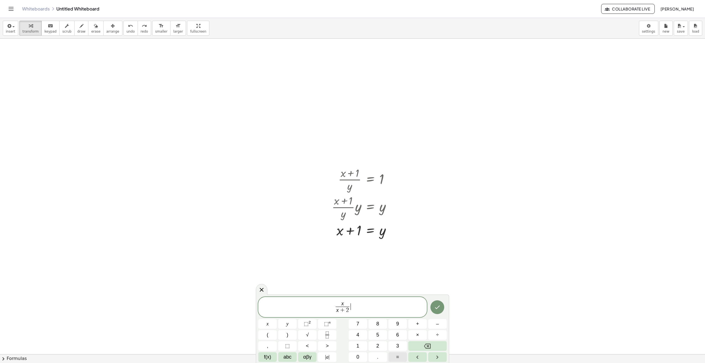
click at [403, 355] on button "=" at bounding box center [398, 357] width 19 height 10
click at [329, 339] on button "Fraction" at bounding box center [327, 335] width 19 height 10
click at [355, 345] on button "1" at bounding box center [358, 346] width 19 height 10
click at [354, 311] on span "​" at bounding box center [355, 310] width 4 height 7
click at [379, 344] on span "2" at bounding box center [377, 345] width 3 height 7
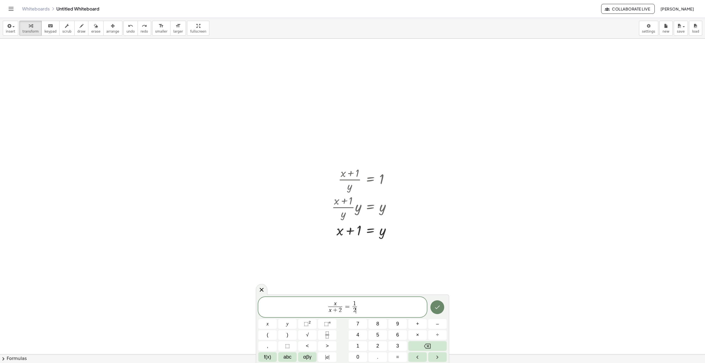
click at [440, 310] on icon "Done" at bounding box center [437, 307] width 7 height 7
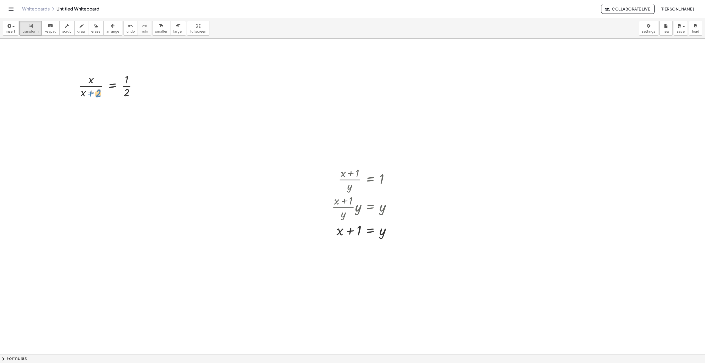
click at [90, 94] on div at bounding box center [110, 86] width 69 height 28
drag, startPoint x: 83, startPoint y: 94, endPoint x: 132, endPoint y: 88, distance: 49.5
click at [50, 120] on div at bounding box center [109, 113] width 151 height 28
drag, startPoint x: 83, startPoint y: 112, endPoint x: 50, endPoint y: 121, distance: 34.9
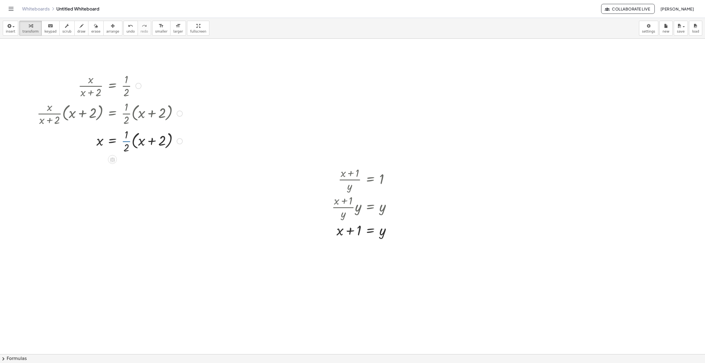
click at [128, 142] on div at bounding box center [109, 141] width 151 height 28
drag, startPoint x: 127, startPoint y: 142, endPoint x: 147, endPoint y: 141, distance: 20.2
click at [147, 141] on div at bounding box center [109, 141] width 151 height 28
click at [163, 169] on div at bounding box center [109, 168] width 151 height 28
click at [127, 196] on div at bounding box center [109, 196] width 151 height 28
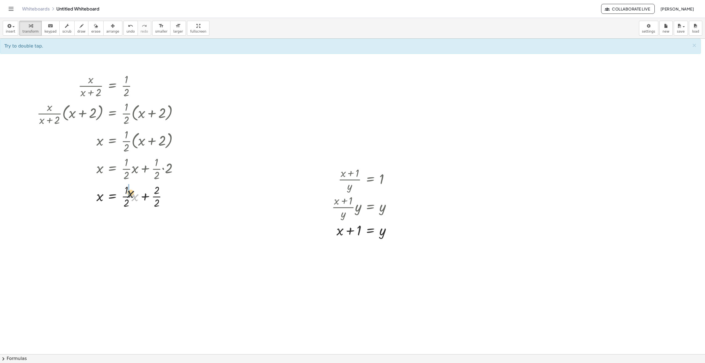
drag, startPoint x: 135, startPoint y: 198, endPoint x: 125, endPoint y: 191, distance: 11.7
click at [138, 225] on div at bounding box center [109, 224] width 151 height 28
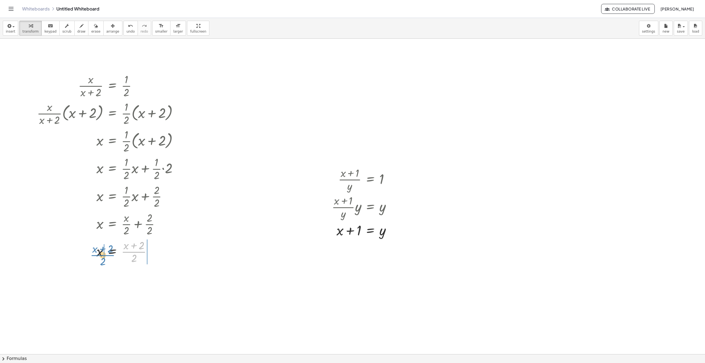
drag, startPoint x: 135, startPoint y: 253, endPoint x: 104, endPoint y: 256, distance: 31.4
click at [154, 280] on div at bounding box center [115, 279] width 163 height 28
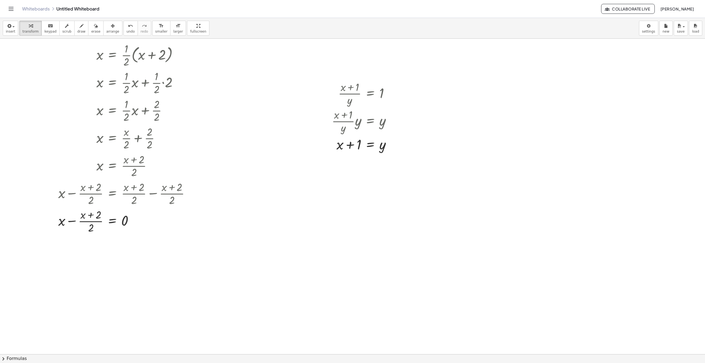
scroll to position [83, 0]
click at [106, 28] on div "button" at bounding box center [112, 25] width 13 height 7
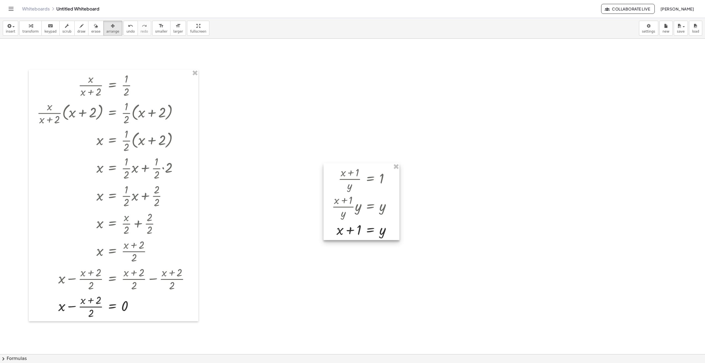
scroll to position [0, 0]
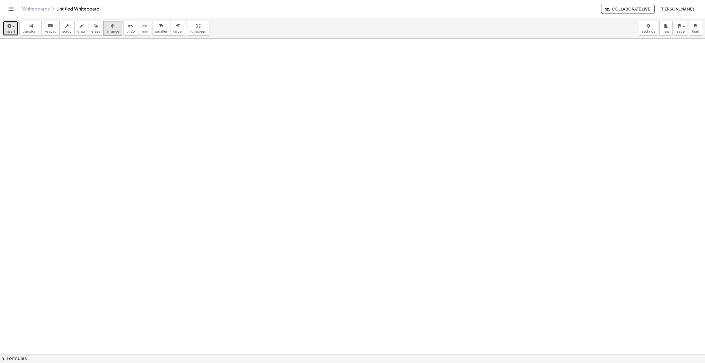
click at [12, 29] on button "insert" at bounding box center [10, 28] width 15 height 15
click at [6, 27] on icon "button" at bounding box center [8, 26] width 5 height 7
click at [8, 27] on icon "button" at bounding box center [8, 26] width 5 height 7
click at [32, 54] on link "Math Expression" at bounding box center [30, 50] width 54 height 12
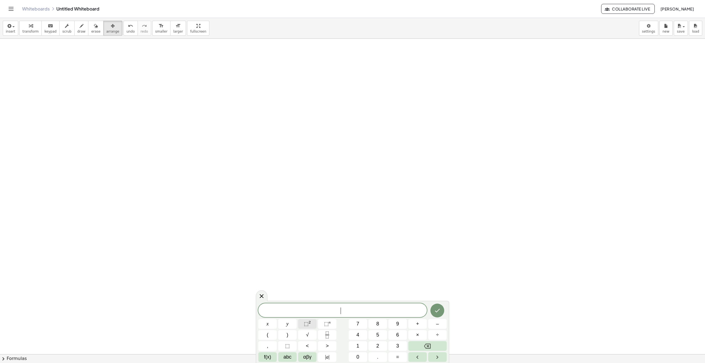
click at [310, 327] on span "⬚ 2" at bounding box center [307, 323] width 7 height 7
click at [341, 312] on span "2 ​" at bounding box center [342, 310] width 169 height 10
drag, startPoint x: 372, startPoint y: 310, endPoint x: 375, endPoint y: 312, distance: 4.1
click at [372, 310] on span "​ 2" at bounding box center [342, 310] width 169 height 10
click at [426, 344] on icon "Backspace" at bounding box center [427, 346] width 7 height 7
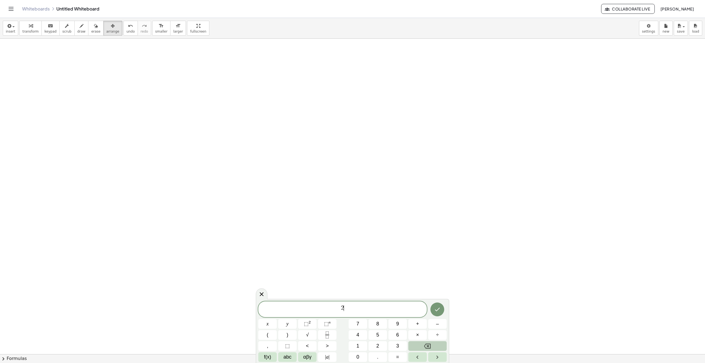
click at [422, 342] on button "Backspace" at bounding box center [427, 346] width 38 height 10
click at [264, 324] on button "x" at bounding box center [267, 324] width 19 height 10
click at [311, 324] on span "⬚ 2" at bounding box center [307, 323] width 7 height 7
click at [419, 325] on button "+" at bounding box center [417, 324] width 19 height 10
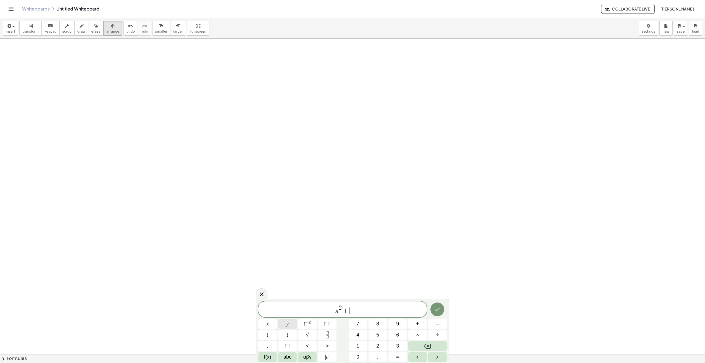
click at [288, 328] on button "y" at bounding box center [287, 324] width 19 height 10
click at [308, 323] on span "⬚" at bounding box center [306, 324] width 5 height 6
click at [396, 355] on span "=" at bounding box center [397, 356] width 3 height 7
click at [397, 336] on span "6" at bounding box center [397, 334] width 3 height 7
click at [379, 325] on button "8" at bounding box center [378, 324] width 19 height 10
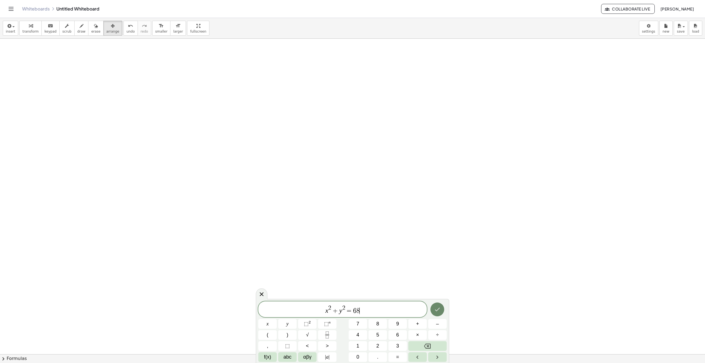
click at [435, 310] on icon "Done" at bounding box center [437, 309] width 7 height 7
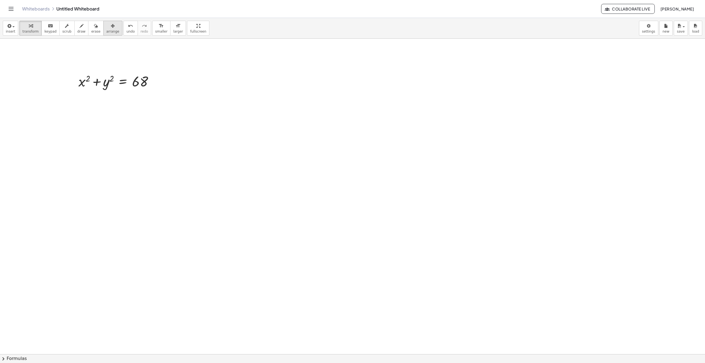
click at [111, 29] on icon "button" at bounding box center [113, 26] width 4 height 7
drag, startPoint x: 115, startPoint y: 80, endPoint x: 353, endPoint y: 183, distance: 259.6
click at [353, 183] on div at bounding box center [349, 175] width 92 height 22
click at [33, 27] on div "button" at bounding box center [30, 25] width 16 height 7
drag, startPoint x: 346, startPoint y: 187, endPoint x: 393, endPoint y: 186, distance: 47.5
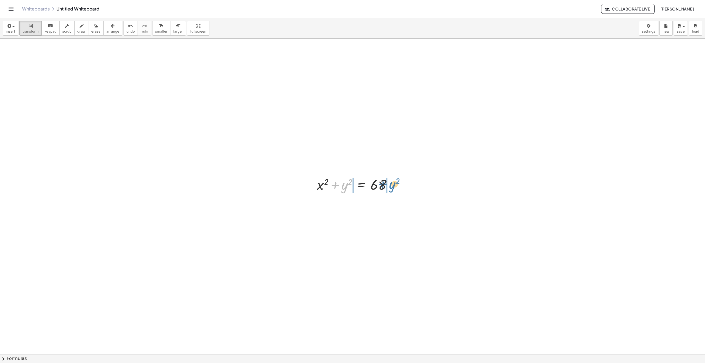
click at [393, 186] on div at bounding box center [356, 184] width 85 height 19
click at [335, 205] on div at bounding box center [356, 203] width 133 height 19
click at [394, 223] on div at bounding box center [356, 222] width 133 height 19
click at [408, 219] on div at bounding box center [356, 222] width 133 height 19
drag, startPoint x: 351, startPoint y: 219, endPoint x: 377, endPoint y: 222, distance: 26.2
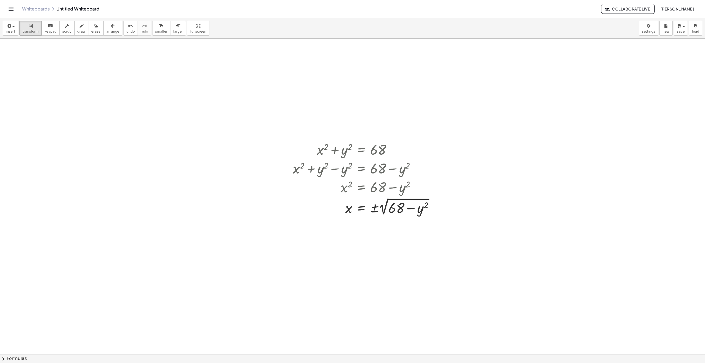
scroll to position [55, 0]
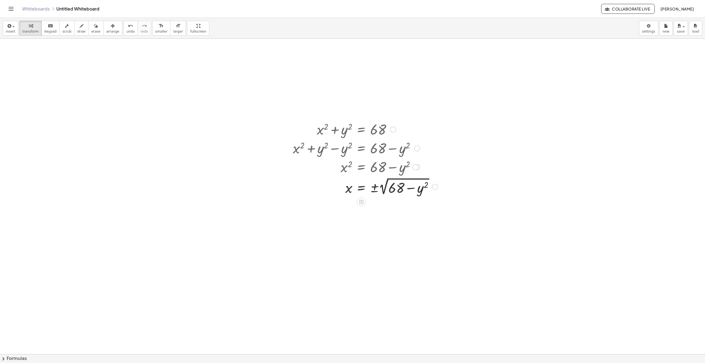
click at [427, 183] on div at bounding box center [365, 186] width 151 height 21
click at [428, 185] on div at bounding box center [365, 186] width 151 height 21
click at [387, 183] on div at bounding box center [365, 186] width 151 height 21
click at [412, 189] on div at bounding box center [365, 186] width 151 height 21
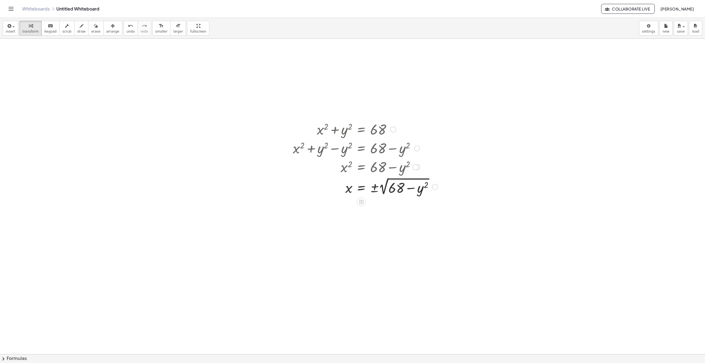
click at [419, 191] on div at bounding box center [365, 186] width 151 height 21
drag, startPoint x: 427, startPoint y: 185, endPoint x: 393, endPoint y: 185, distance: 33.7
click at [393, 185] on div at bounding box center [365, 186] width 151 height 21
click at [128, 29] on icon "undo" at bounding box center [130, 26] width 5 height 7
drag, startPoint x: 409, startPoint y: 163, endPoint x: 342, endPoint y: 165, distance: 67.5
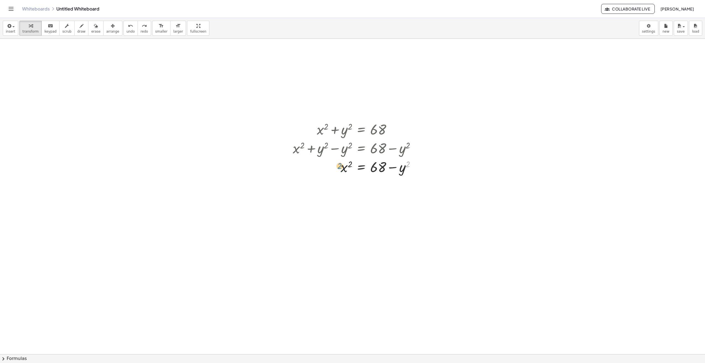
click at [342, 165] on div at bounding box center [356, 166] width 133 height 19
click at [127, 30] on span "undo" at bounding box center [131, 32] width 8 height 4
drag, startPoint x: 351, startPoint y: 127, endPoint x: 383, endPoint y: 130, distance: 32.7
click at [383, 130] on div at bounding box center [356, 129] width 85 height 19
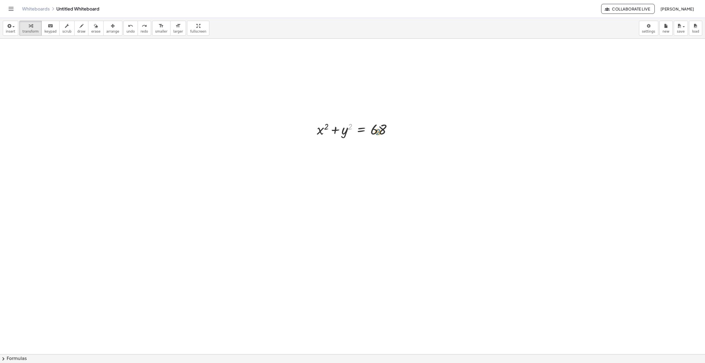
drag, startPoint x: 352, startPoint y: 127, endPoint x: 382, endPoint y: 131, distance: 31.3
click at [382, 131] on div at bounding box center [356, 129] width 85 height 19
drag, startPoint x: 344, startPoint y: 132, endPoint x: 389, endPoint y: 133, distance: 44.8
click at [389, 133] on div at bounding box center [356, 129] width 85 height 19
click at [336, 149] on div at bounding box center [356, 147] width 133 height 19
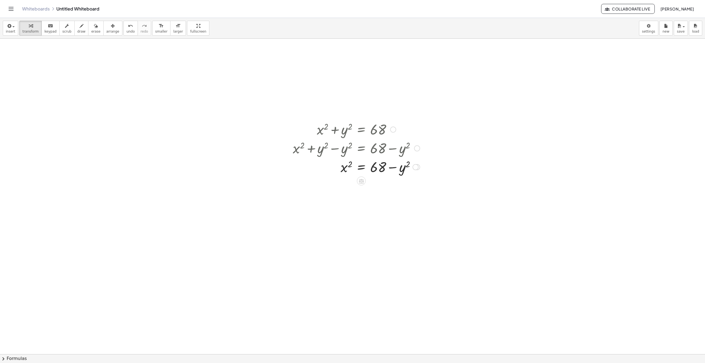
click at [408, 164] on div at bounding box center [356, 166] width 133 height 19
drag, startPoint x: 409, startPoint y: 165, endPoint x: 373, endPoint y: 167, distance: 36.0
click at [373, 167] on div at bounding box center [356, 166] width 133 height 19
drag, startPoint x: 379, startPoint y: 168, endPoint x: 342, endPoint y: 168, distance: 37.0
click at [391, 187] on div at bounding box center [369, 185] width 159 height 19
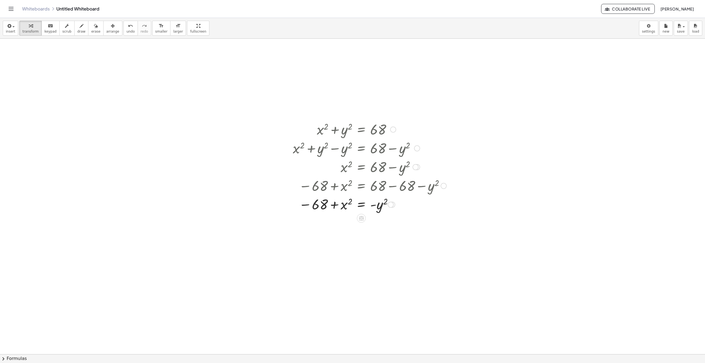
click at [304, 205] on div at bounding box center [369, 204] width 159 height 18
click at [334, 205] on div at bounding box center [369, 204] width 159 height 18
click at [127, 31] on span "undo" at bounding box center [131, 32] width 8 height 4
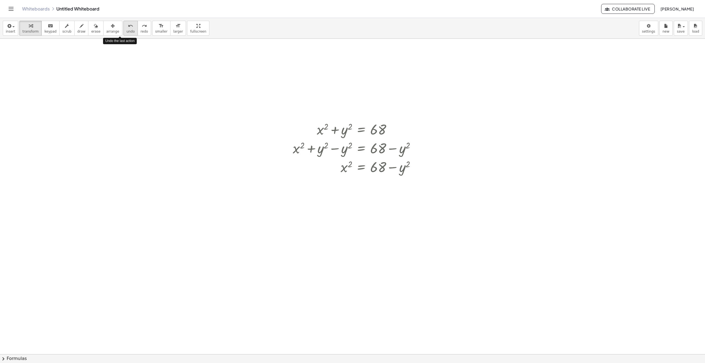
click at [127, 31] on span "undo" at bounding box center [131, 32] width 8 height 4
drag, startPoint x: 408, startPoint y: 164, endPoint x: 376, endPoint y: 168, distance: 32.0
click at [376, 168] on div at bounding box center [356, 166] width 133 height 19
drag, startPoint x: 404, startPoint y: 171, endPoint x: 373, endPoint y: 167, distance: 31.5
click at [373, 167] on div at bounding box center [356, 166] width 133 height 19
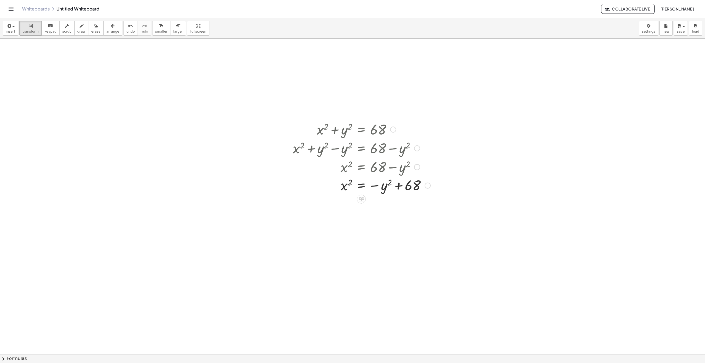
click at [399, 187] on div at bounding box center [361, 185] width 143 height 18
click at [128, 28] on icon "undo" at bounding box center [130, 26] width 5 height 7
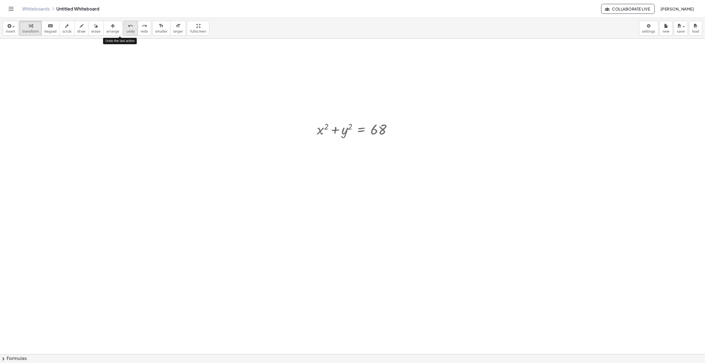
click at [128, 28] on icon "undo" at bounding box center [130, 26] width 5 height 7
click at [111, 29] on icon "button" at bounding box center [113, 26] width 4 height 7
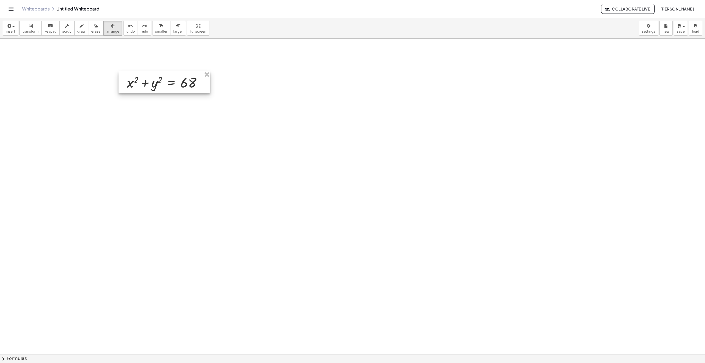
drag, startPoint x: 372, startPoint y: 125, endPoint x: 143, endPoint y: 70, distance: 235.0
click at [174, 83] on div at bounding box center [165, 82] width 92 height 22
click at [7, 25] on icon "button" at bounding box center [8, 26] width 5 height 7
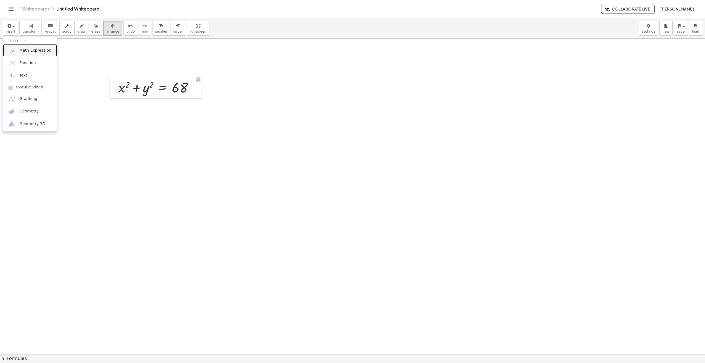
click at [38, 51] on span "Math Expression" at bounding box center [35, 51] width 32 height 6
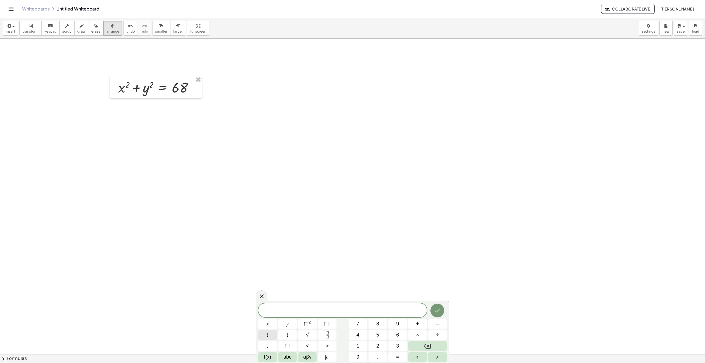
click at [271, 334] on button "(" at bounding box center [267, 335] width 19 height 10
click at [269, 325] on button "x" at bounding box center [267, 324] width 19 height 10
click at [441, 324] on button "–" at bounding box center [437, 324] width 19 height 10
click at [289, 325] on button "y" at bounding box center [287, 324] width 19 height 10
click at [292, 333] on button ")" at bounding box center [287, 335] width 19 height 10
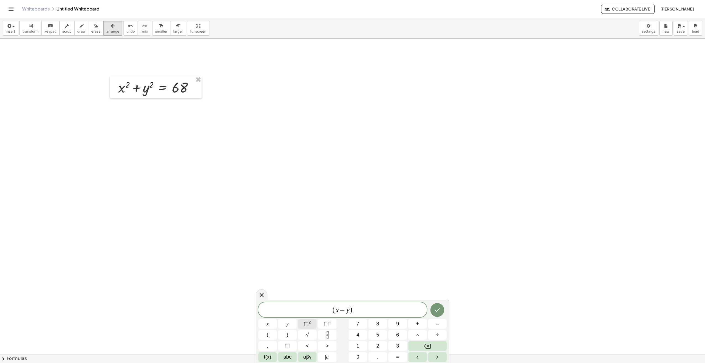
click at [310, 324] on sup "2" at bounding box center [310, 322] width 2 height 4
click at [400, 355] on button "=" at bounding box center [398, 357] width 19 height 10
click at [394, 345] on button "3" at bounding box center [398, 346] width 19 height 10
click at [398, 337] on span "6" at bounding box center [397, 334] width 3 height 7
click at [436, 309] on icon "Done" at bounding box center [437, 309] width 7 height 7
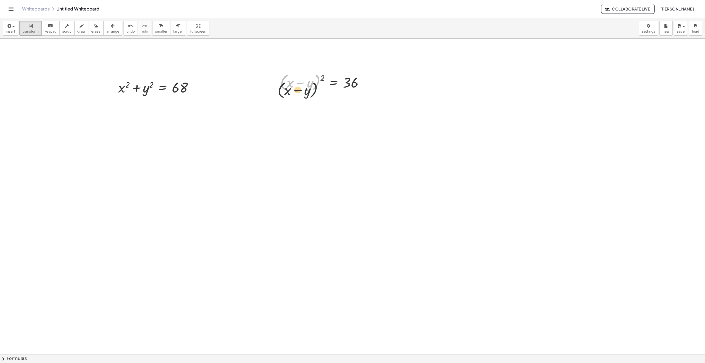
drag, startPoint x: 317, startPoint y: 78, endPoint x: 314, endPoint y: 86, distance: 8.7
click at [314, 86] on div at bounding box center [323, 82] width 93 height 21
click at [106, 30] on span "arrange" at bounding box center [112, 32] width 13 height 4
drag, startPoint x: 314, startPoint y: 83, endPoint x: 313, endPoint y: 89, distance: 5.6
click at [313, 89] on div at bounding box center [321, 88] width 100 height 24
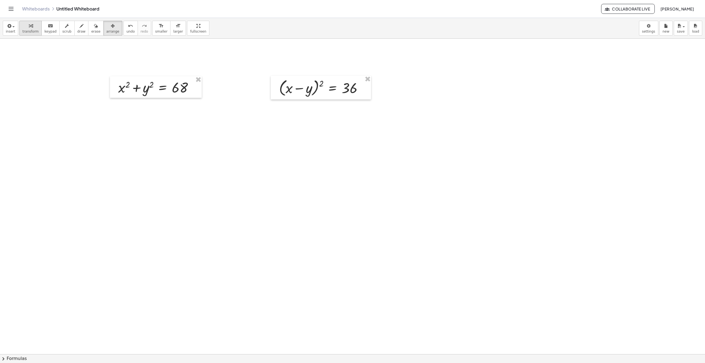
click at [27, 30] on span "transform" at bounding box center [30, 32] width 16 height 4
drag, startPoint x: 322, startPoint y: 84, endPoint x: 310, endPoint y: 90, distance: 13.2
click at [310, 90] on div at bounding box center [322, 87] width 93 height 21
click at [321, 82] on div at bounding box center [322, 87] width 93 height 21
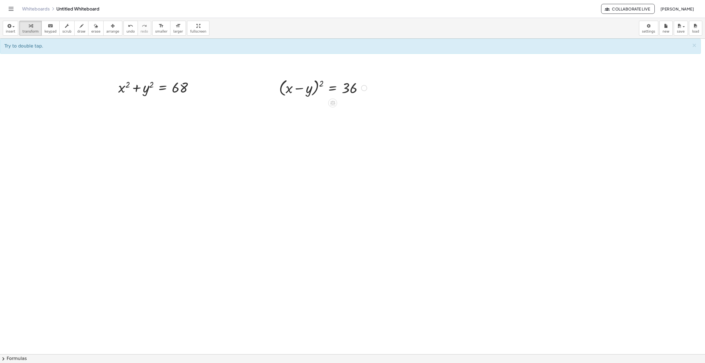
click at [322, 84] on div at bounding box center [322, 87] width 93 height 21
click at [318, 86] on div at bounding box center [322, 87] width 93 height 21
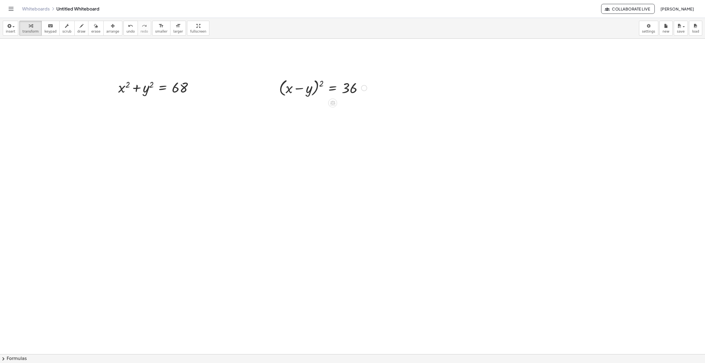
click at [318, 86] on div at bounding box center [322, 87] width 93 height 21
click at [281, 87] on div at bounding box center [322, 87] width 93 height 21
drag, startPoint x: 322, startPoint y: 84, endPoint x: 342, endPoint y: 88, distance: 20.3
click at [357, 109] on div at bounding box center [331, 108] width 111 height 20
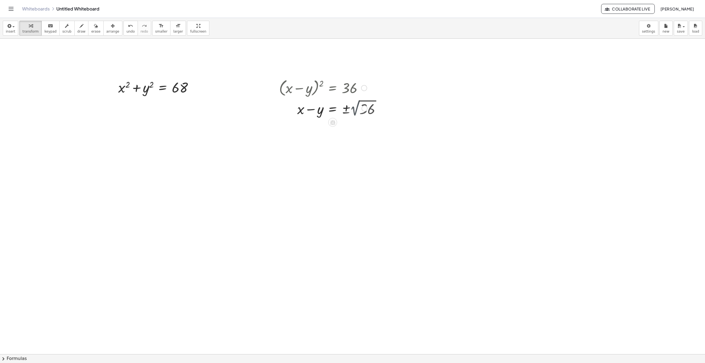
click at [357, 109] on div at bounding box center [323, 108] width 94 height 19
click at [401, 132] on div at bounding box center [427, 129] width 74 height 19
click at [124, 27] on button "undo undo" at bounding box center [131, 28] width 14 height 15
click at [301, 130] on div at bounding box center [331, 127] width 111 height 19
drag, startPoint x: 318, startPoint y: 130, endPoint x: 369, endPoint y: 128, distance: 50.3
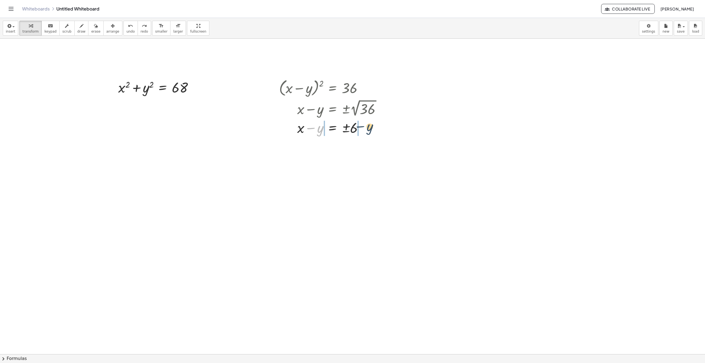
click at [369, 128] on div at bounding box center [331, 127] width 111 height 19
click at [311, 147] on div at bounding box center [333, 146] width 117 height 19
click at [346, 164] on div at bounding box center [333, 165] width 117 height 18
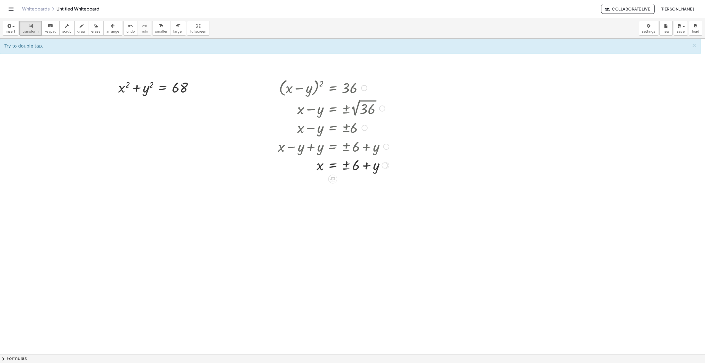
click at [346, 170] on div at bounding box center [333, 165] width 117 height 18
click at [472, 182] on div at bounding box center [352, 298] width 705 height 631
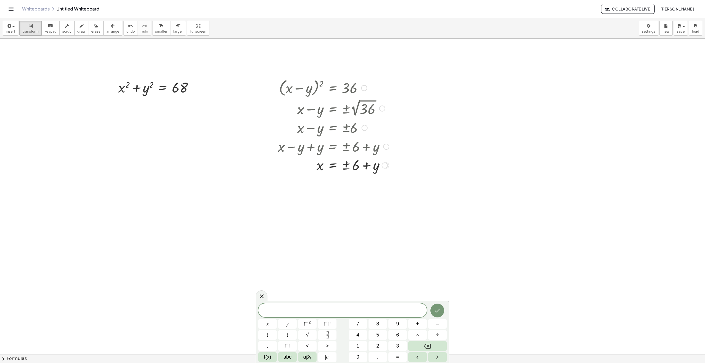
click at [375, 169] on div at bounding box center [333, 165] width 117 height 18
drag, startPoint x: 386, startPoint y: 166, endPoint x: 123, endPoint y: 88, distance: 274.4
click at [123, 88] on div "+ x 2 + y 2 = 68 ( + x − y ) 2 = 36 + x − y = ± 2 √ 36 + x − y = ± 6 + x − y + …" at bounding box center [352, 298] width 705 height 631
drag, startPoint x: 392, startPoint y: 166, endPoint x: 386, endPoint y: 147, distance: 20.0
click at [333, 88] on div "( + x − y ) 2 = 36 + x − y = ± 2 √ 36 + x − y = ± 6 + x − y + y = ± 6 + y + x +…" at bounding box center [333, 88] width 0 height 0
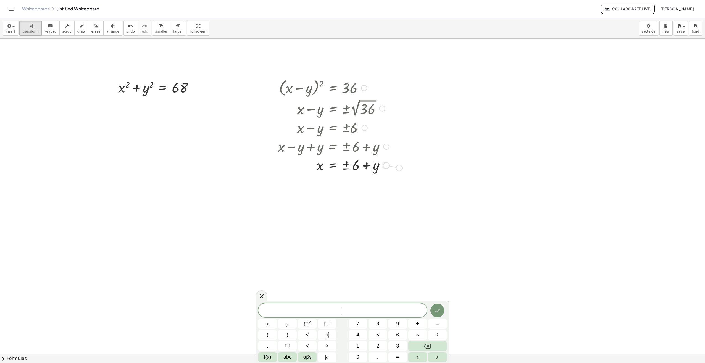
drag, startPoint x: 385, startPoint y: 167, endPoint x: 400, endPoint y: 170, distance: 15.5
click at [400, 170] on div "+ x 2 + y 2 = 68 ( + x − y ) 2 = 36 + x − y = ± 2 √ 36 + x − y = ± 6 + x − y + …" at bounding box center [352, 298] width 705 height 631
drag, startPoint x: 374, startPoint y: 166, endPoint x: 366, endPoint y: 195, distance: 30.2
click at [366, 195] on div "+ x 2 + y 2 = 68 ( + x − y ) 2 = 36 + x − y = ± 2 √ 36 + x − y = ± 6 + x − y + …" at bounding box center [352, 298] width 705 height 631
click at [124, 29] on button "undo undo" at bounding box center [131, 28] width 14 height 15
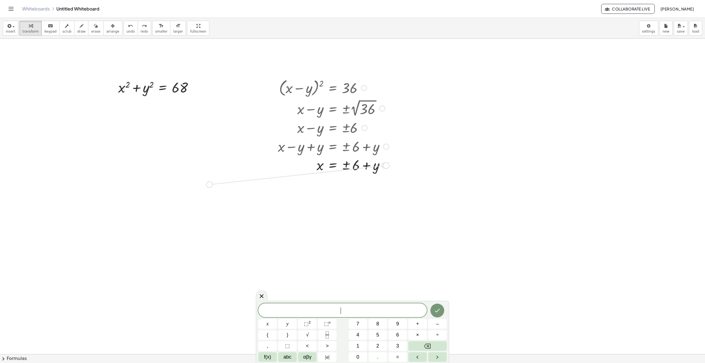
drag, startPoint x: 386, startPoint y: 165, endPoint x: 207, endPoint y: 186, distance: 180.3
click at [207, 186] on div "+ x 2 + y 2 = 68 ( + x − y ) 2 = 36 + x − y = ± 2 √ 36 + x − y = ± 6 + x − y + …" at bounding box center [352, 298] width 705 height 631
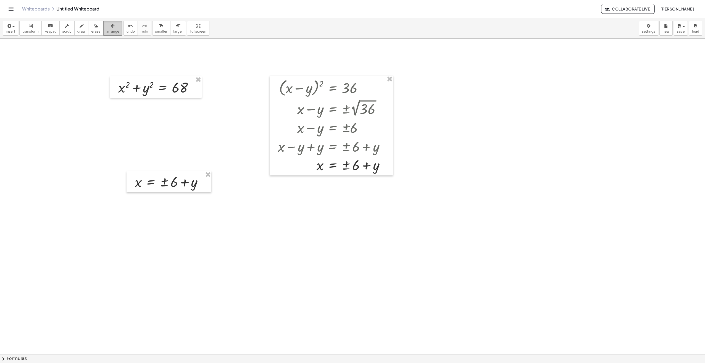
click at [106, 25] on div "button" at bounding box center [112, 25] width 13 height 7
drag, startPoint x: 163, startPoint y: 180, endPoint x: 42, endPoint y: 78, distance: 158.5
click at [42, 77] on div at bounding box center [48, 77] width 85 height 21
click at [32, 27] on div "button" at bounding box center [30, 25] width 16 height 7
click at [17, 81] on div at bounding box center [50, 79] width 78 height 18
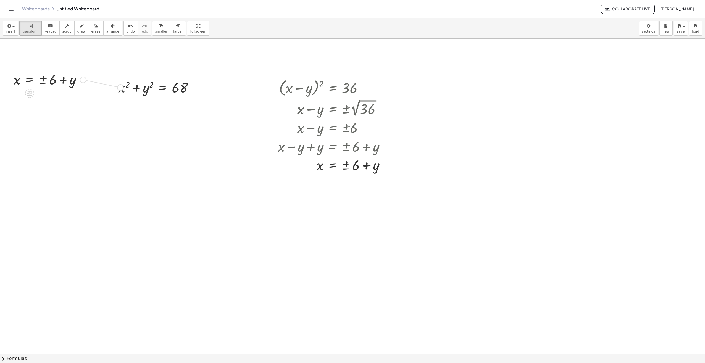
drag, startPoint x: 85, startPoint y: 80, endPoint x: 124, endPoint y: 90, distance: 39.9
click at [124, 90] on div "+ x 2 + y 2 = 68 ( + x − y ) 2 = 36 + x − y = ± 2 √ 36 + x − y = ± 6 + x − y + …" at bounding box center [352, 298] width 705 height 631
click at [126, 147] on div at bounding box center [352, 298] width 705 height 631
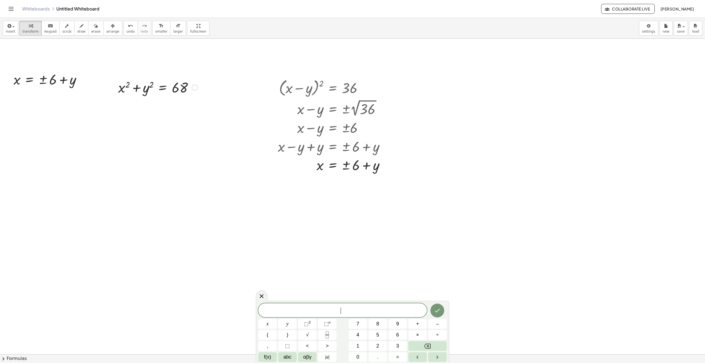
click at [138, 85] on div at bounding box center [158, 87] width 85 height 19
click at [164, 97] on div "+ x 2 + y 2 = 68" at bounding box center [156, 87] width 92 height 22
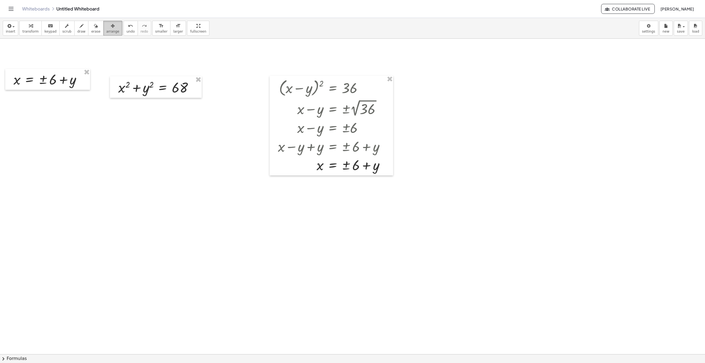
click at [111, 27] on icon "button" at bounding box center [113, 26] width 4 height 7
click at [11, 25] on span "button" at bounding box center [11, 27] width 1 height 4
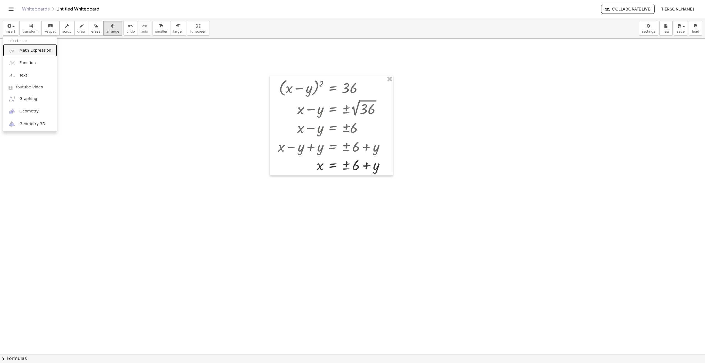
click at [31, 49] on span "Math Expression" at bounding box center [35, 51] width 32 height 6
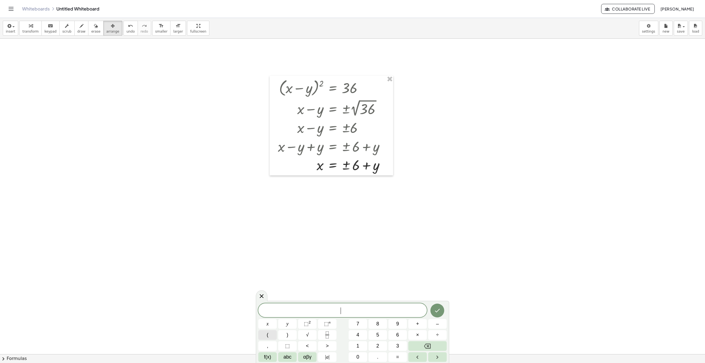
click at [274, 336] on button "(" at bounding box center [267, 335] width 19 height 10
click at [399, 336] on button "6" at bounding box center [398, 335] width 19 height 10
click at [419, 326] on button "+" at bounding box center [417, 324] width 19 height 10
click at [289, 324] on button "y" at bounding box center [287, 324] width 19 height 10
click at [353, 309] on span "( 6 + y ) ​" at bounding box center [342, 310] width 169 height 9
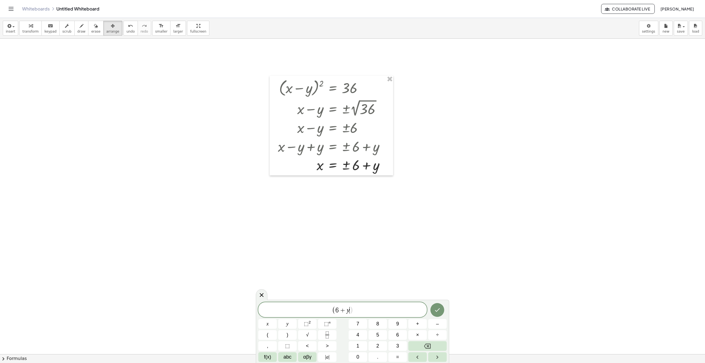
click at [350, 310] on span ")" at bounding box center [352, 310] width 4 height 8
click at [295, 335] on button ")" at bounding box center [287, 335] width 19 height 10
click at [312, 324] on button "⬚ 2" at bounding box center [307, 324] width 19 height 10
click at [417, 325] on span "+" at bounding box center [417, 323] width 3 height 7
click at [290, 326] on button "y" at bounding box center [287, 324] width 19 height 10
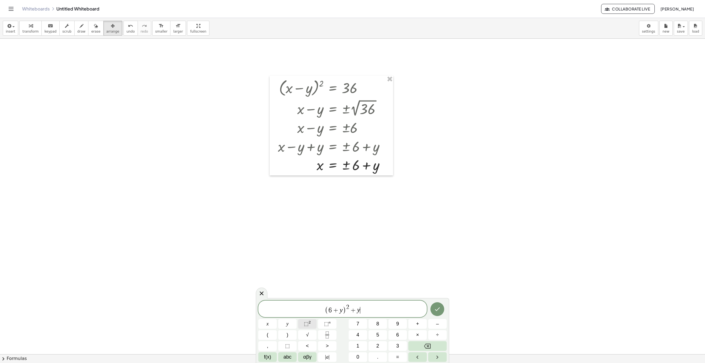
click at [308, 323] on span "⬚" at bounding box center [306, 324] width 5 height 6
click at [396, 358] on span "=" at bounding box center [397, 356] width 3 height 7
click at [401, 335] on button "6" at bounding box center [398, 335] width 19 height 10
click at [381, 326] on button "8" at bounding box center [378, 324] width 19 height 10
click at [435, 309] on icon "Done" at bounding box center [437, 309] width 7 height 7
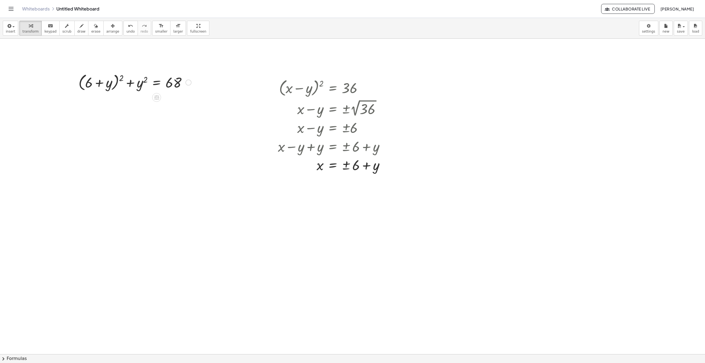
click at [141, 84] on div at bounding box center [135, 82] width 118 height 21
click at [121, 77] on div at bounding box center [135, 82] width 118 height 21
click at [128, 29] on icon "undo" at bounding box center [130, 26] width 5 height 7
click at [122, 78] on div at bounding box center [135, 82] width 118 height 21
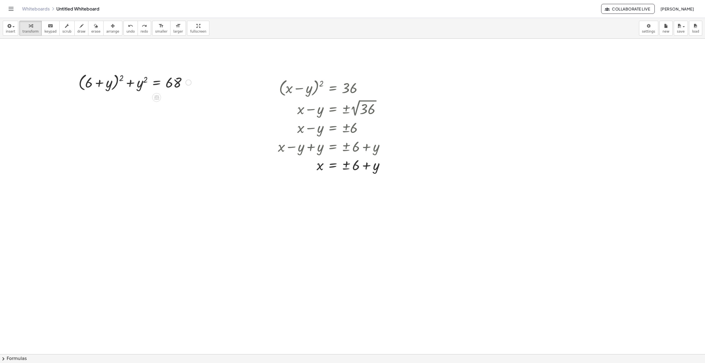
click at [122, 78] on div at bounding box center [135, 82] width 118 height 21
click at [127, 28] on div "undo" at bounding box center [131, 25] width 8 height 7
click at [122, 78] on div at bounding box center [135, 82] width 118 height 21
click at [84, 103] on div at bounding box center [118, 102] width 151 height 19
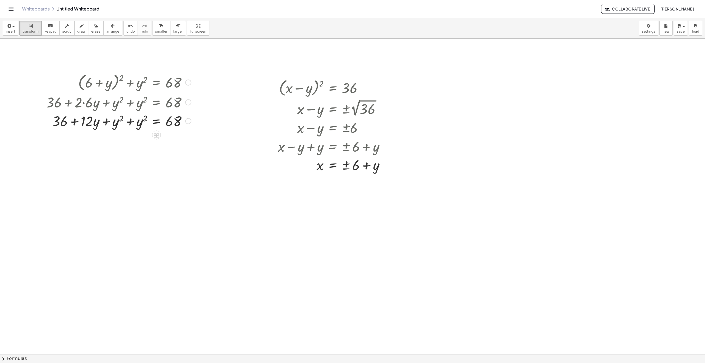
click at [131, 122] on div at bounding box center [118, 120] width 151 height 19
drag, startPoint x: 80, startPoint y: 140, endPoint x: 197, endPoint y: 148, distance: 117.7
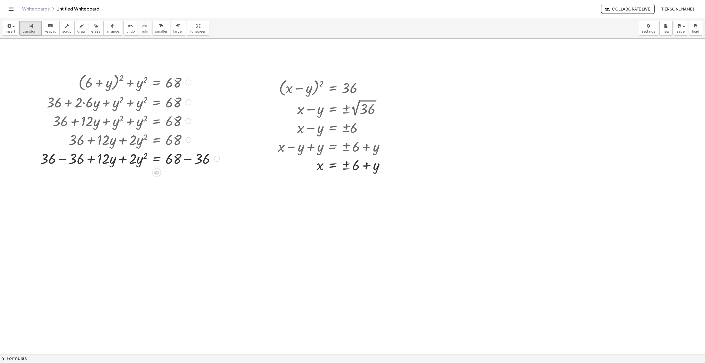
click at [62, 159] on div at bounding box center [130, 158] width 185 height 19
click at [188, 179] on div at bounding box center [130, 177] width 185 height 19
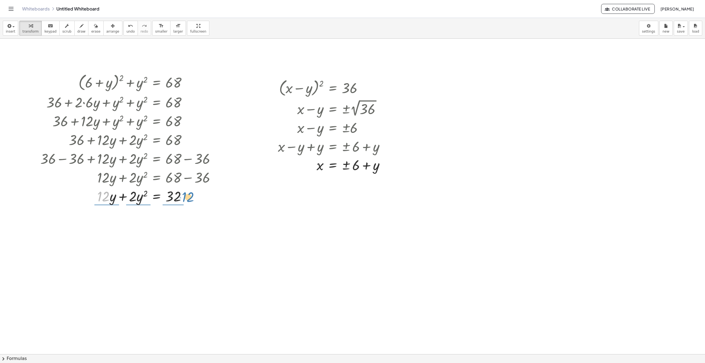
drag, startPoint x: 107, startPoint y: 198, endPoint x: 192, endPoint y: 198, distance: 85.1
click at [192, 198] on div at bounding box center [130, 196] width 185 height 19
click at [123, 219] on div at bounding box center [130, 219] width 185 height 28
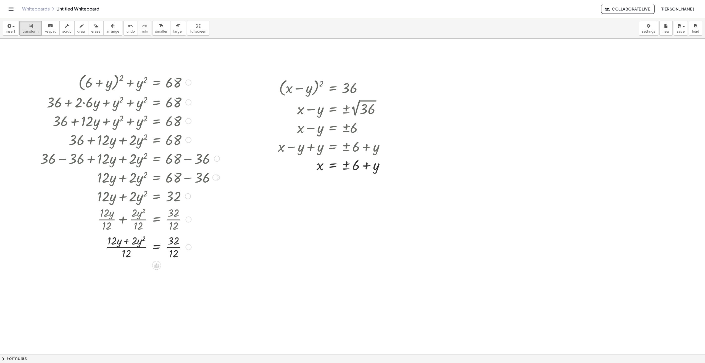
click at [127, 248] on div at bounding box center [130, 247] width 185 height 28
click at [174, 247] on div at bounding box center [130, 247] width 185 height 28
click at [127, 24] on div "undo" at bounding box center [131, 25] width 8 height 7
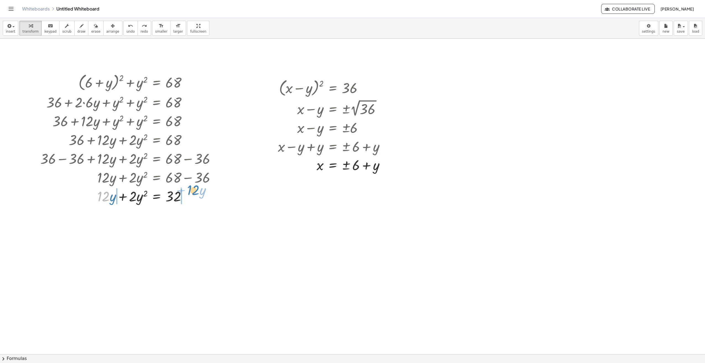
drag, startPoint x: 106, startPoint y: 197, endPoint x: 196, endPoint y: 191, distance: 90.3
click at [196, 191] on div at bounding box center [129, 196] width 185 height 19
click at [91, 216] on div at bounding box center [132, 214] width 188 height 19
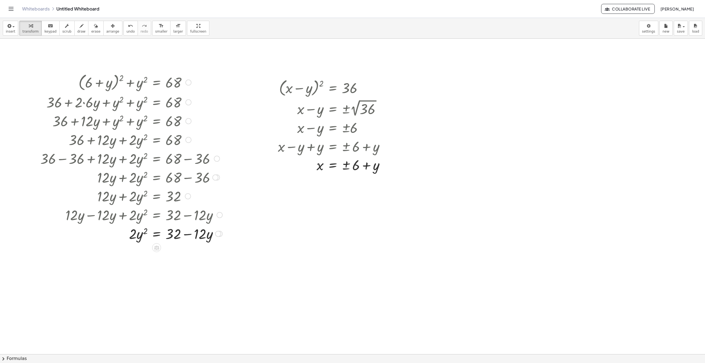
click at [188, 235] on div at bounding box center [132, 233] width 188 height 19
drag, startPoint x: 211, startPoint y: 237, endPoint x: 168, endPoint y: 238, distance: 42.3
click at [168, 238] on div at bounding box center [132, 233] width 188 height 19
drag, startPoint x: 186, startPoint y: 253, endPoint x: 135, endPoint y: 258, distance: 51.6
click at [135, 258] on div at bounding box center [137, 252] width 198 height 19
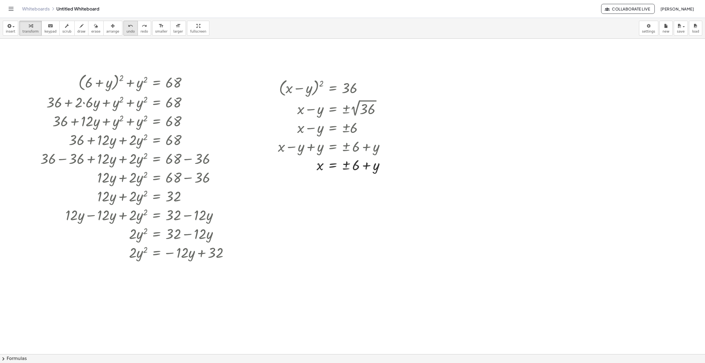
click at [127, 31] on span "undo" at bounding box center [131, 32] width 8 height 4
drag, startPoint x: 146, startPoint y: 231, endPoint x: 143, endPoint y: 231, distance: 3.0
click at [143, 231] on div at bounding box center [132, 233] width 188 height 19
drag, startPoint x: 133, startPoint y: 234, endPoint x: 193, endPoint y: 245, distance: 60.9
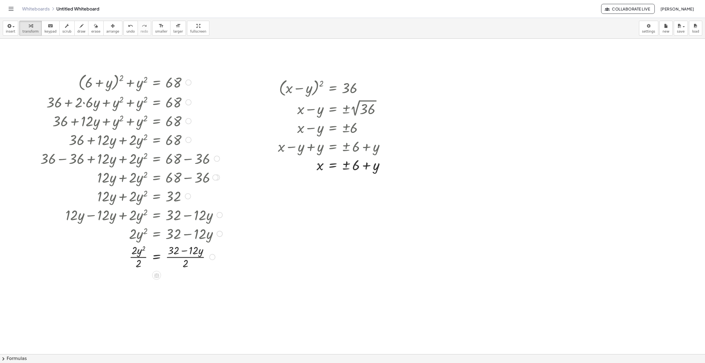
click at [142, 258] on div at bounding box center [132, 257] width 188 height 28
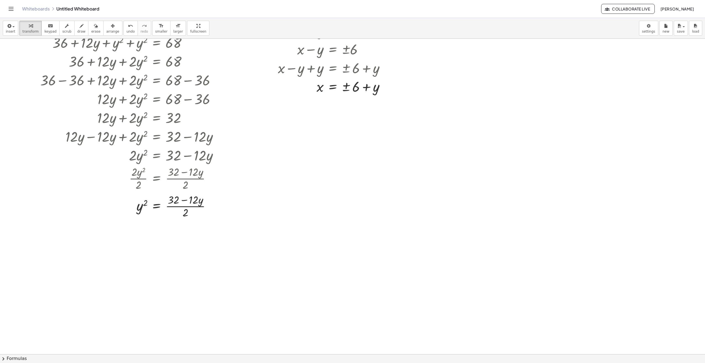
scroll to position [138, 0]
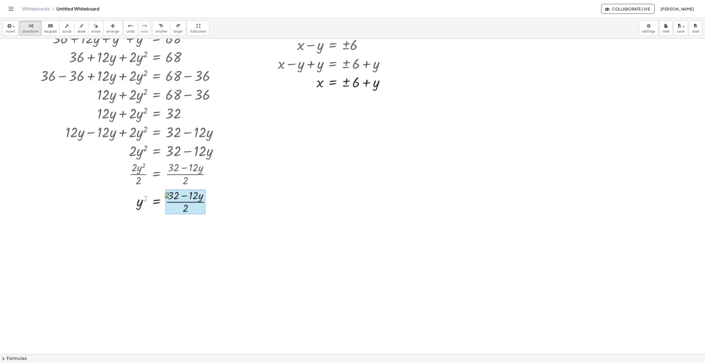
drag, startPoint x: 145, startPoint y: 198, endPoint x: 167, endPoint y: 195, distance: 22.4
click at [204, 232] on div at bounding box center [137, 230] width 198 height 30
click at [195, 225] on div at bounding box center [137, 230] width 198 height 30
click at [205, 225] on div at bounding box center [137, 230] width 198 height 30
click at [203, 218] on div at bounding box center [137, 230] width 198 height 30
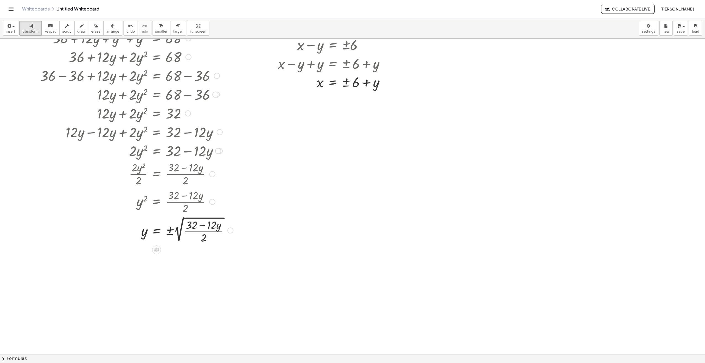
click at [179, 232] on div at bounding box center [137, 230] width 198 height 30
click at [128, 28] on icon "undo" at bounding box center [130, 26] width 5 height 7
click at [128, 27] on icon "undo" at bounding box center [130, 26] width 5 height 7
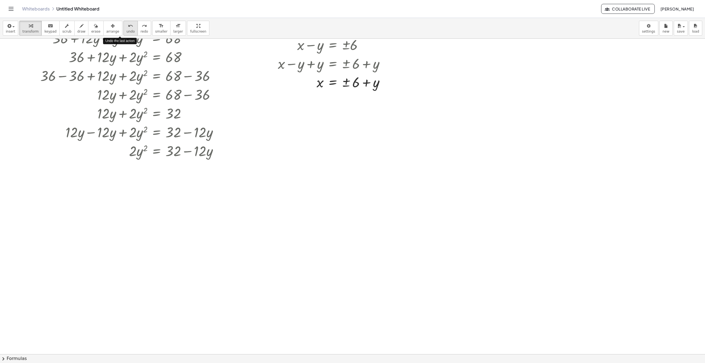
click at [128, 27] on icon "undo" at bounding box center [130, 26] width 5 height 7
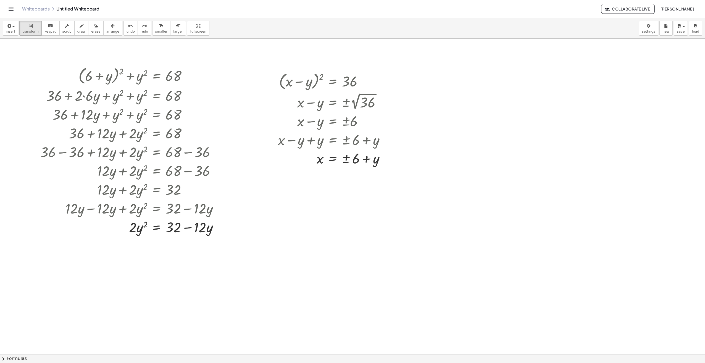
scroll to position [55, 0]
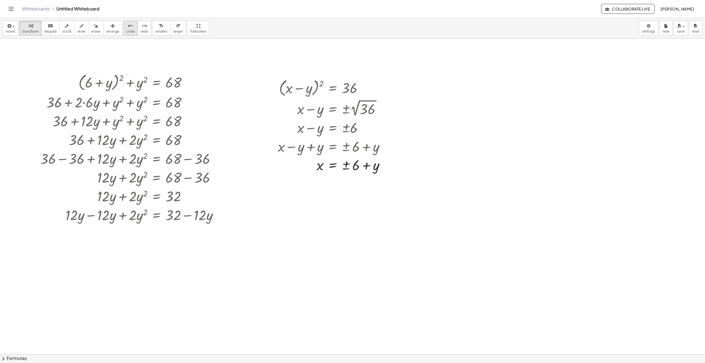
click at [127, 32] on span "undo" at bounding box center [131, 32] width 8 height 4
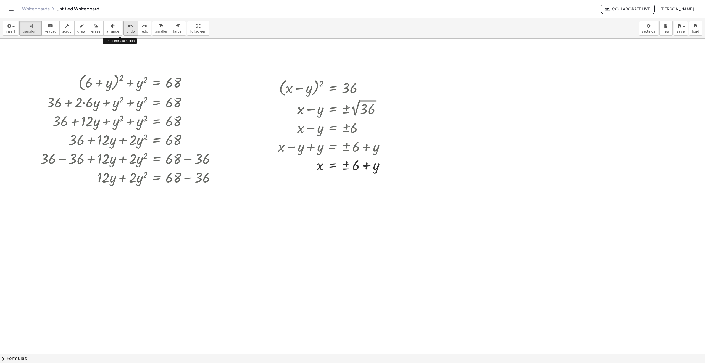
click at [127, 32] on span "undo" at bounding box center [131, 32] width 8 height 4
click at [128, 28] on icon "undo" at bounding box center [130, 26] width 5 height 7
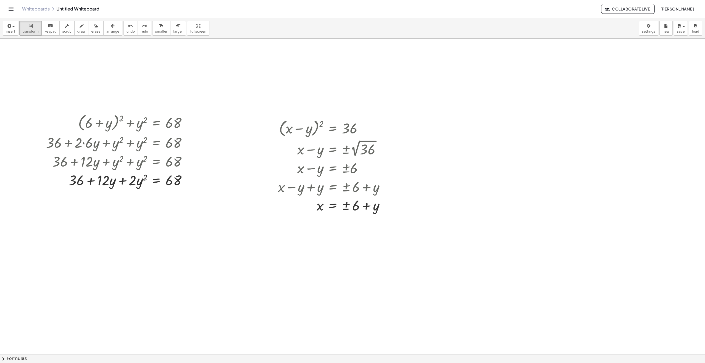
scroll to position [0, 0]
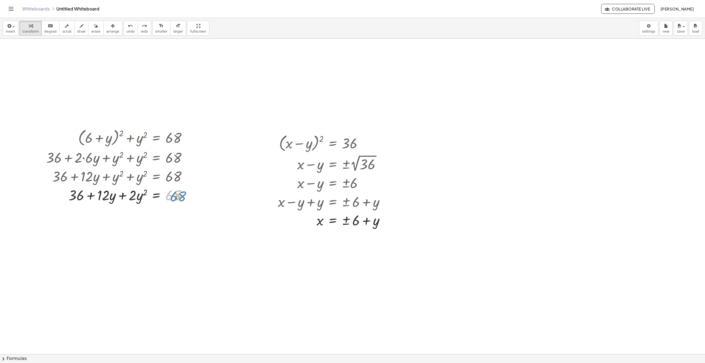
click at [173, 197] on div at bounding box center [118, 194] width 151 height 19
drag, startPoint x: 79, startPoint y: 197, endPoint x: 197, endPoint y: 196, distance: 118.3
click at [66, 195] on div at bounding box center [130, 194] width 185 height 19
click at [62, 217] on div at bounding box center [130, 213] width 185 height 19
click at [62, 215] on div at bounding box center [132, 213] width 179 height 19
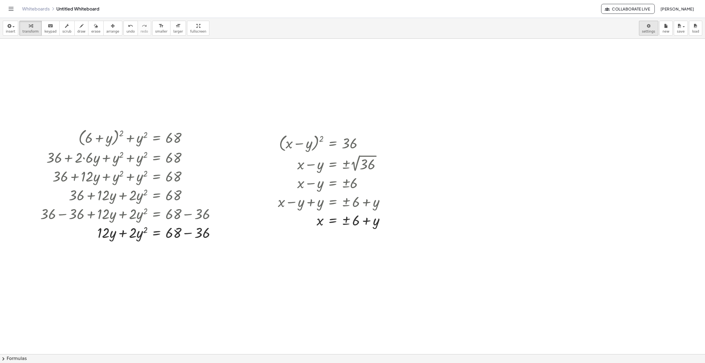
click at [651, 25] on body "Graspable Math Activities Whiteboards Classes Account v1.28.5 | Privacy policy …" at bounding box center [352, 181] width 705 height 363
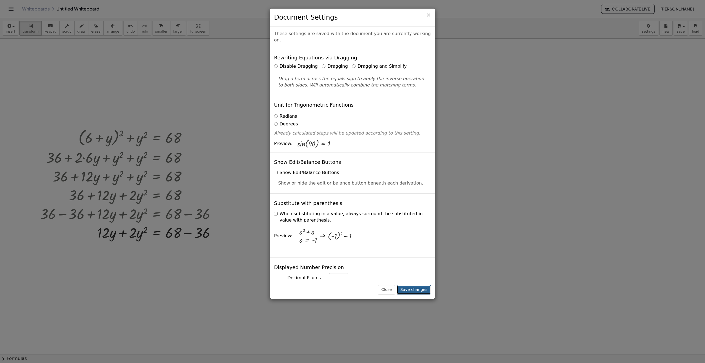
click at [423, 290] on button "Save changes" at bounding box center [414, 289] width 34 height 9
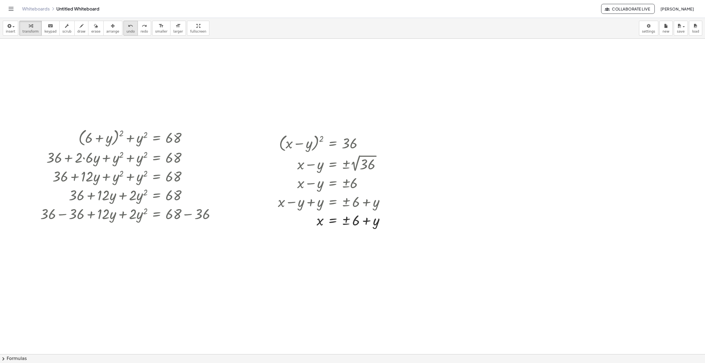
click at [127, 28] on div "undo" at bounding box center [131, 25] width 8 height 7
click at [127, 30] on span "undo" at bounding box center [131, 32] width 8 height 4
drag, startPoint x: 80, startPoint y: 195, endPoint x: 190, endPoint y: 196, distance: 110.0
click at [190, 196] on div at bounding box center [118, 194] width 151 height 19
click at [182, 256] on div at bounding box center [352, 354] width 705 height 631
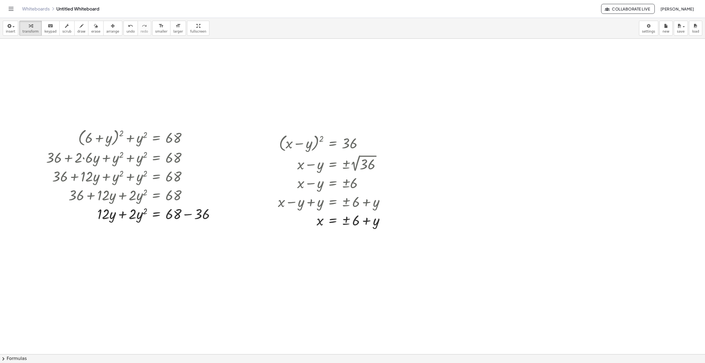
click at [178, 260] on div at bounding box center [352, 354] width 705 height 631
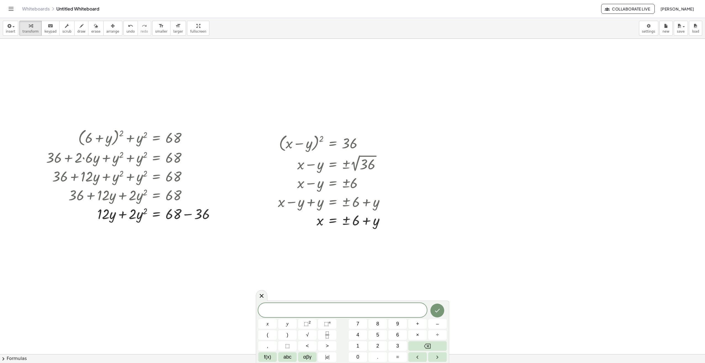
click at [264, 296] on div at bounding box center [262, 295] width 12 height 11
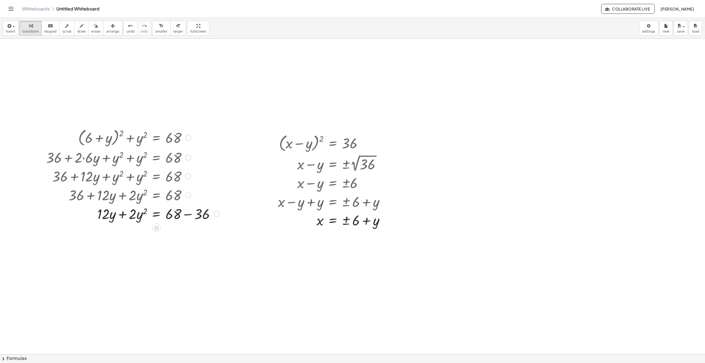
click at [188, 215] on div at bounding box center [132, 213] width 179 height 19
drag, startPoint x: 146, startPoint y: 230, endPoint x: 172, endPoint y: 232, distance: 25.8
click at [171, 232] on div at bounding box center [132, 232] width 179 height 19
drag, startPoint x: 145, startPoint y: 229, endPoint x: 191, endPoint y: 235, distance: 46.6
click at [191, 235] on div at bounding box center [132, 232] width 179 height 19
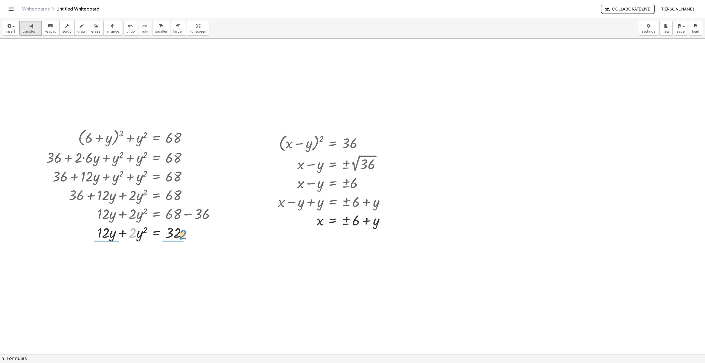
drag, startPoint x: 133, startPoint y: 235, endPoint x: 183, endPoint y: 237, distance: 49.5
click at [183, 237] on div at bounding box center [132, 232] width 179 height 19
click at [130, 256] on div at bounding box center [132, 256] width 179 height 28
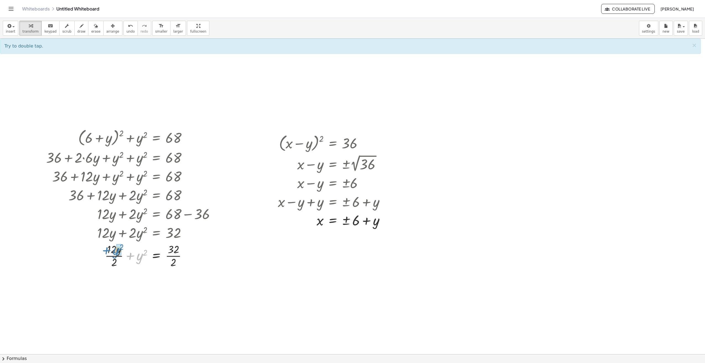
drag, startPoint x: 139, startPoint y: 259, endPoint x: 117, endPoint y: 253, distance: 23.1
click at [128, 28] on icon "undo" at bounding box center [130, 26] width 5 height 7
drag, startPoint x: 107, startPoint y: 234, endPoint x: 179, endPoint y: 241, distance: 72.2
click at [172, 257] on div at bounding box center [132, 256] width 179 height 28
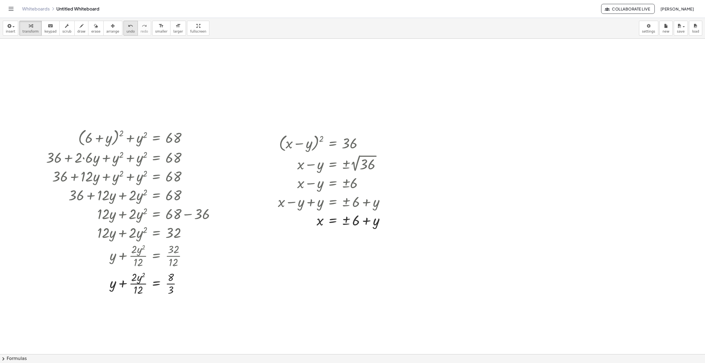
click at [127, 30] on span "undo" at bounding box center [131, 32] width 8 height 4
click at [123, 257] on div at bounding box center [131, 256] width 176 height 28
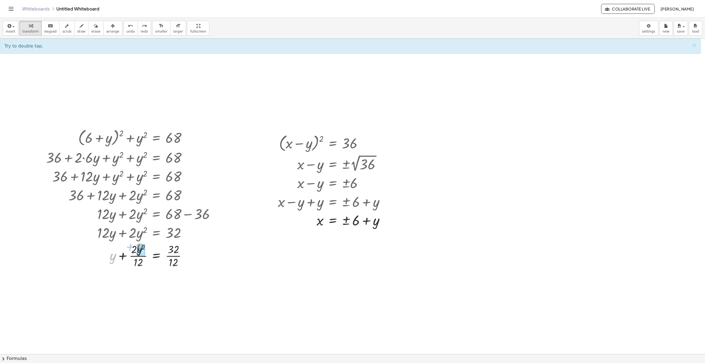
drag, startPoint x: 114, startPoint y: 259, endPoint x: 141, endPoint y: 250, distance: 28.6
click at [124, 23] on button "undo undo" at bounding box center [131, 28] width 14 height 15
drag, startPoint x: 136, startPoint y: 264, endPoint x: 111, endPoint y: 259, distance: 25.3
click at [111, 259] on div at bounding box center [133, 256] width 177 height 28
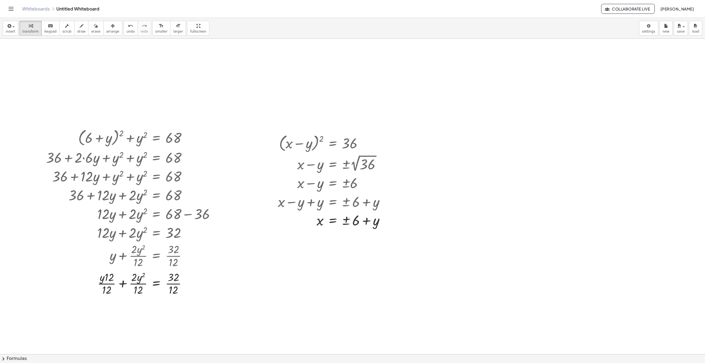
drag, startPoint x: 121, startPoint y: 25, endPoint x: 122, endPoint y: 47, distance: 21.6
click at [128, 25] on icon "undo" at bounding box center [130, 26] width 5 height 7
drag, startPoint x: 136, startPoint y: 261, endPoint x: 109, endPoint y: 258, distance: 27.0
click at [109, 258] on div at bounding box center [139, 256] width 167 height 28
click at [123, 285] on div at bounding box center [132, 283] width 179 height 28
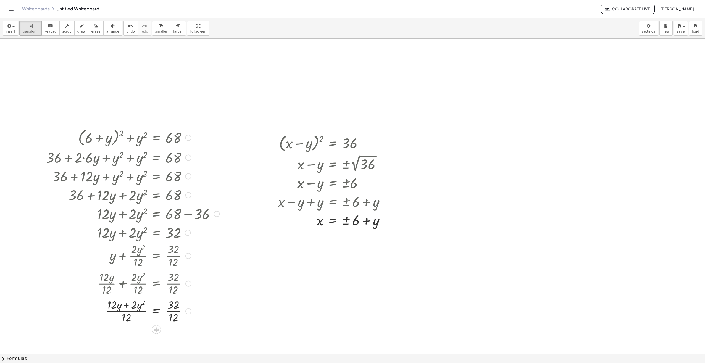
click at [127, 306] on div at bounding box center [132, 311] width 179 height 28
drag, startPoint x: 145, startPoint y: 304, endPoint x: 186, endPoint y: 314, distance: 42.6
click at [186, 314] on div at bounding box center [132, 311] width 179 height 28
click at [129, 312] on div at bounding box center [132, 311] width 179 height 28
click at [127, 25] on div "undo" at bounding box center [131, 25] width 8 height 7
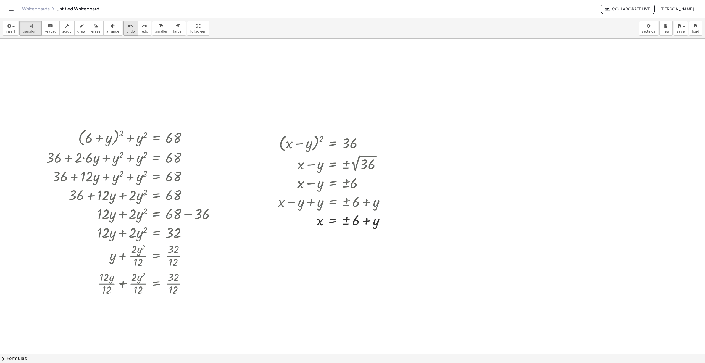
click at [127, 25] on div "undo" at bounding box center [131, 25] width 8 height 7
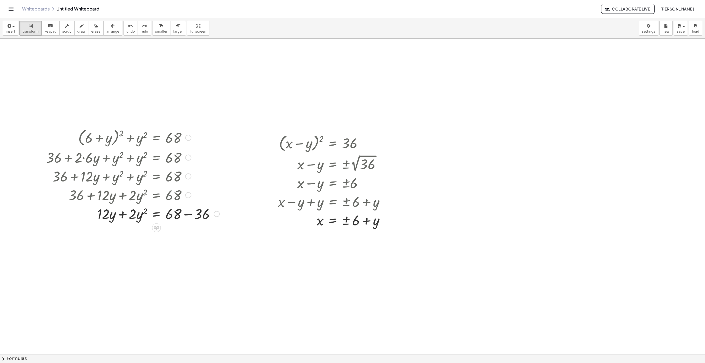
click at [187, 215] on div at bounding box center [132, 213] width 179 height 19
drag, startPoint x: 106, startPoint y: 233, endPoint x: 205, endPoint y: 230, distance: 98.7
click at [205, 230] on div at bounding box center [132, 232] width 179 height 19
drag, startPoint x: 134, startPoint y: 252, endPoint x: 204, endPoint y: 250, distance: 69.7
click at [204, 250] on div at bounding box center [134, 251] width 182 height 19
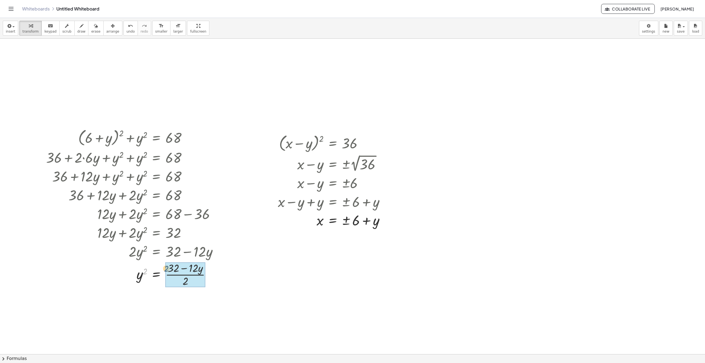
drag, startPoint x: 145, startPoint y: 271, endPoint x: 165, endPoint y: 269, distance: 20.1
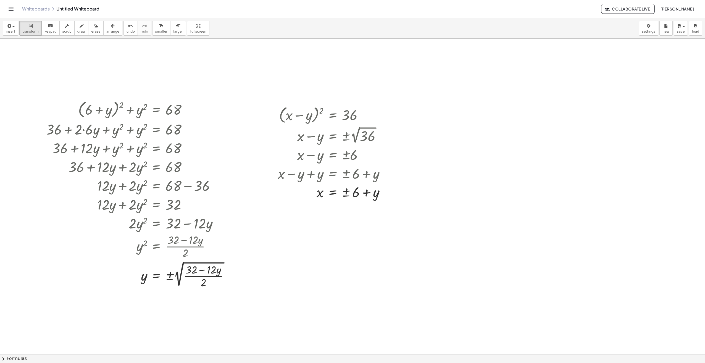
scroll to position [55, 0]
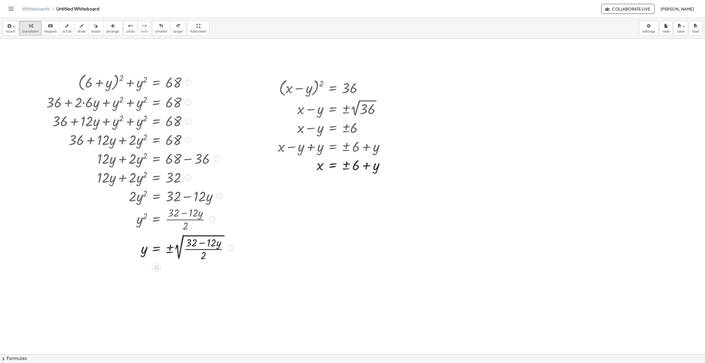
click at [220, 244] on div at bounding box center [139, 248] width 192 height 30
click at [202, 243] on div at bounding box center [139, 248] width 192 height 30
drag, startPoint x: 195, startPoint y: 243, endPoint x: 134, endPoint y: 250, distance: 61.5
click at [134, 250] on div at bounding box center [139, 248] width 192 height 30
click at [436, 269] on div at bounding box center [352, 298] width 705 height 631
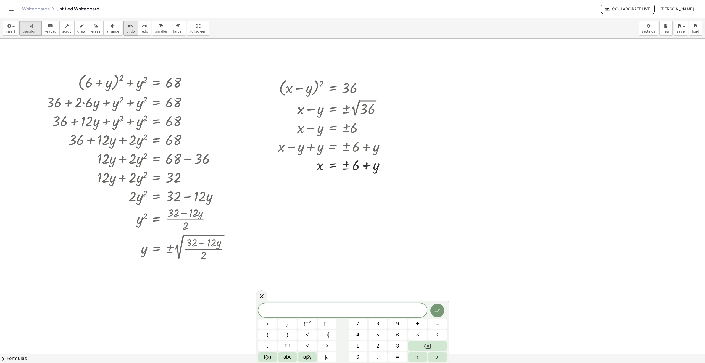
click at [127, 30] on span "undo" at bounding box center [131, 32] width 8 height 4
click at [204, 255] on div at bounding box center [139, 248] width 192 height 30
click at [204, 250] on div at bounding box center [139, 248] width 192 height 30
click at [195, 243] on div at bounding box center [139, 248] width 192 height 30
click at [180, 252] on div at bounding box center [139, 248] width 192 height 30
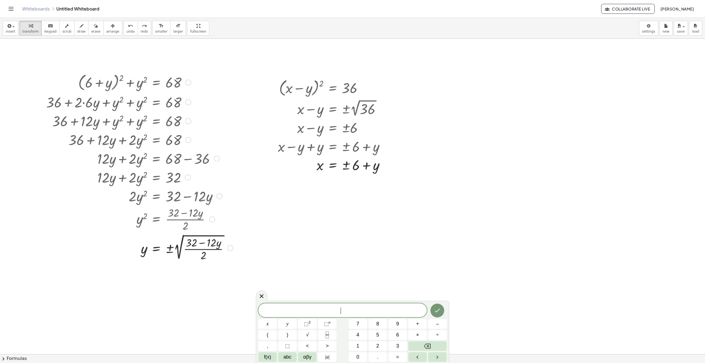
click at [205, 249] on div at bounding box center [139, 248] width 192 height 30
click at [205, 256] on div at bounding box center [139, 248] width 192 height 30
click at [214, 242] on div at bounding box center [139, 248] width 192 height 30
click at [218, 245] on div at bounding box center [139, 248] width 192 height 30
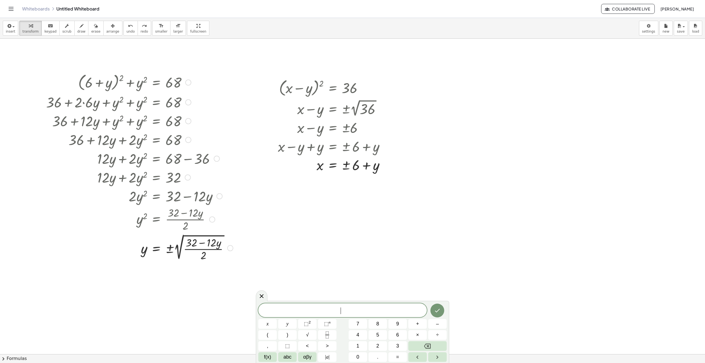
click at [214, 246] on div at bounding box center [139, 248] width 192 height 30
click at [195, 243] on div at bounding box center [139, 248] width 192 height 30
click at [203, 243] on div at bounding box center [139, 248] width 192 height 30
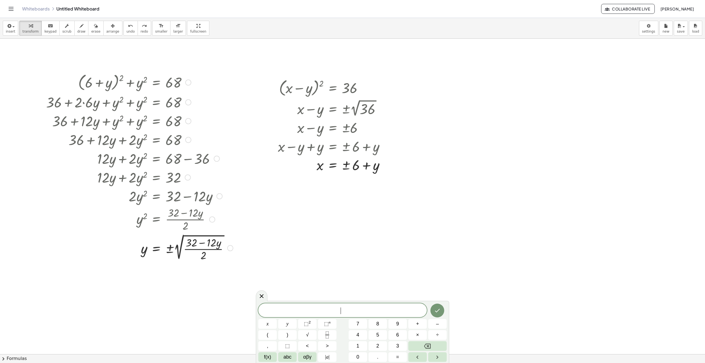
click at [203, 243] on div at bounding box center [139, 248] width 192 height 30
click at [182, 247] on div at bounding box center [139, 248] width 192 height 30
click at [127, 22] on div "undo" at bounding box center [131, 25] width 8 height 7
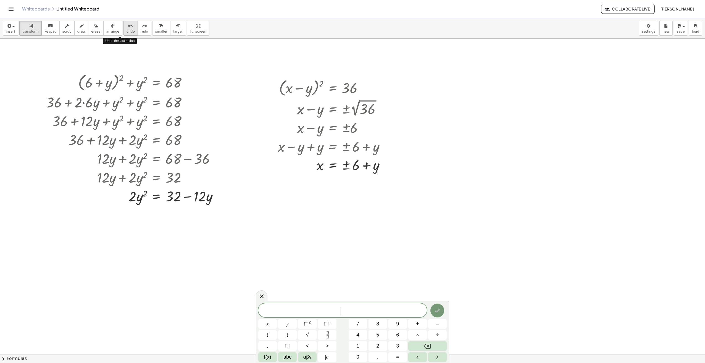
click at [127, 22] on div "undo" at bounding box center [131, 25] width 8 height 7
drag, startPoint x: 106, startPoint y: 180, endPoint x: 184, endPoint y: 182, distance: 78.2
click at [184, 182] on div at bounding box center [132, 177] width 179 height 19
click at [175, 201] on div at bounding box center [132, 200] width 179 height 28
click at [127, 29] on div "undo" at bounding box center [131, 25] width 8 height 7
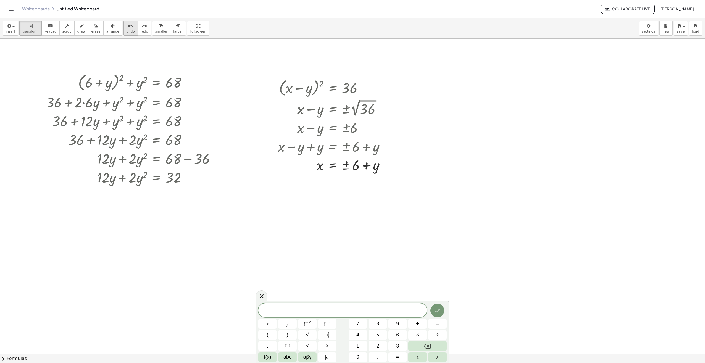
click at [127, 29] on div "undo" at bounding box center [131, 25] width 8 height 7
drag, startPoint x: 132, startPoint y: 180, endPoint x: 177, endPoint y: 180, distance: 45.3
click at [177, 180] on div at bounding box center [126, 177] width 191 height 19
drag, startPoint x: 140, startPoint y: 204, endPoint x: 112, endPoint y: 193, distance: 30.8
click at [112, 193] on div at bounding box center [132, 200] width 179 height 28
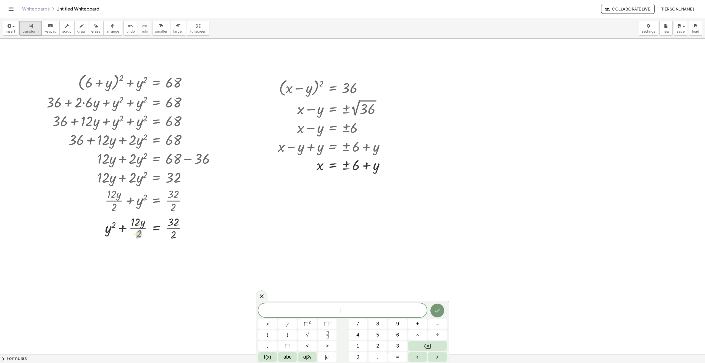
click at [140, 233] on div at bounding box center [132, 228] width 179 height 28
click at [128, 25] on icon "undo" at bounding box center [130, 26] width 5 height 7
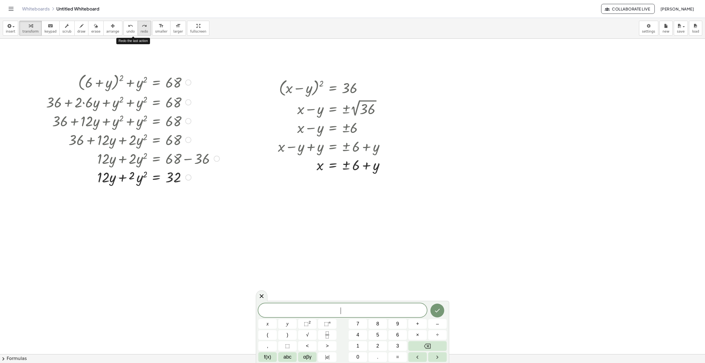
click at [142, 27] on icon "redo" at bounding box center [144, 26] width 5 height 7
click at [128, 28] on icon "undo" at bounding box center [130, 26] width 5 height 7
click at [142, 28] on icon "redo" at bounding box center [144, 26] width 5 height 7
drag, startPoint x: 115, startPoint y: 206, endPoint x: 143, endPoint y: 203, distance: 27.4
click at [143, 203] on div at bounding box center [132, 200] width 179 height 28
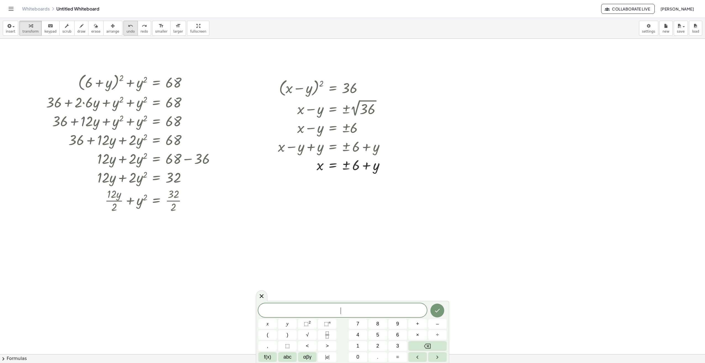
click at [127, 30] on span "undo" at bounding box center [131, 32] width 8 height 4
click at [122, 229] on div at bounding box center [132, 228] width 179 height 28
drag, startPoint x: 175, startPoint y: 256, endPoint x: 156, endPoint y: 257, distance: 19.1
click at [156, 257] on div at bounding box center [132, 256] width 179 height 28
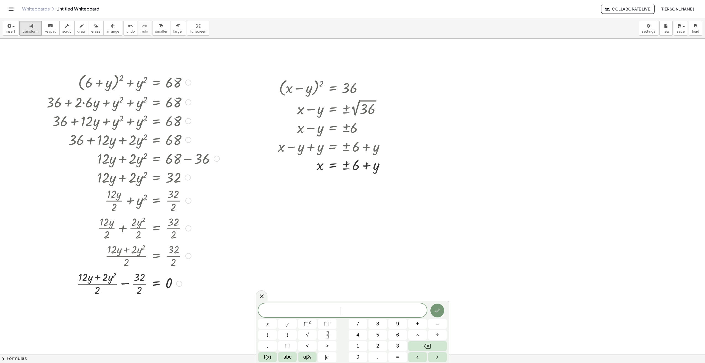
click at [124, 284] on div at bounding box center [132, 283] width 179 height 28
drag, startPoint x: 129, startPoint y: 305, endPoint x: 170, endPoint y: 311, distance: 41.0
click at [170, 311] on div at bounding box center [132, 311] width 179 height 28
drag, startPoint x: 137, startPoint y: 305, endPoint x: 157, endPoint y: 309, distance: 19.7
click at [128, 27] on icon "undo" at bounding box center [130, 26] width 5 height 7
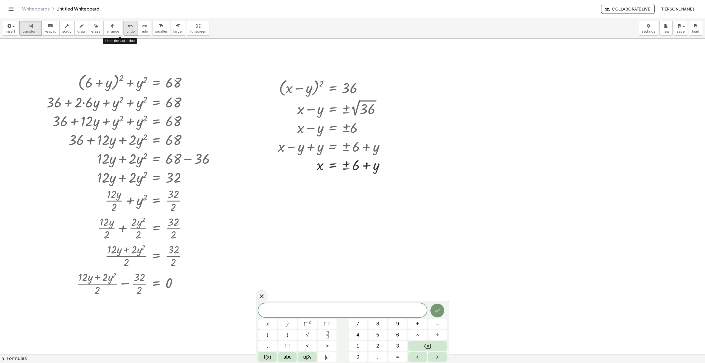
click at [128, 27] on icon "undo" at bounding box center [130, 26] width 5 height 7
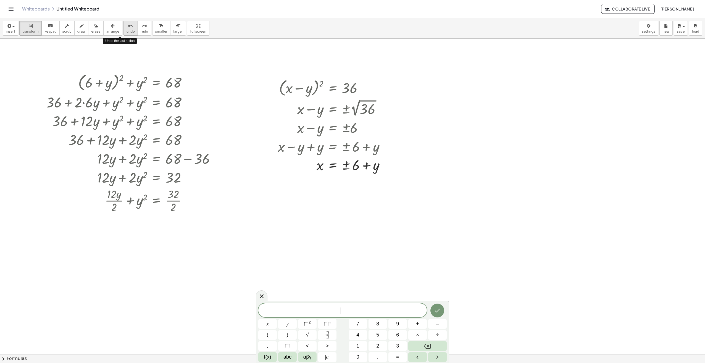
click at [128, 27] on icon "undo" at bounding box center [130, 26] width 5 height 7
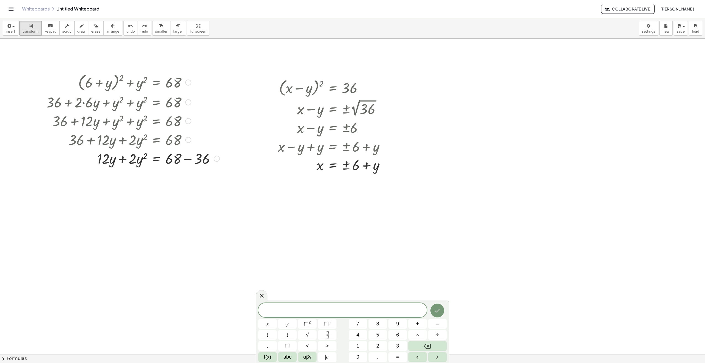
drag, startPoint x: 79, startPoint y: 83, endPoint x: 130, endPoint y: 83, distance: 50.3
click at [130, 83] on div at bounding box center [132, 82] width 179 height 21
click at [132, 83] on div at bounding box center [132, 82] width 179 height 21
drag, startPoint x: 132, startPoint y: 83, endPoint x: 132, endPoint y: 87, distance: 4.4
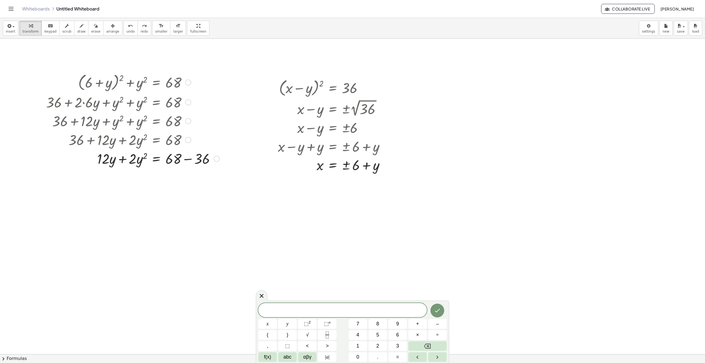
click at [132, 87] on div at bounding box center [132, 82] width 179 height 21
click at [11, 27] on icon "button" at bounding box center [8, 26] width 5 height 7
click at [119, 81] on div at bounding box center [132, 82] width 179 height 21
click at [36, 27] on button "transform" at bounding box center [30, 28] width 22 height 15
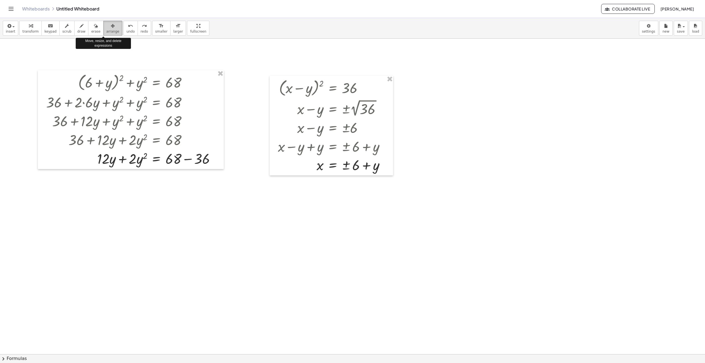
click at [111, 29] on icon "button" at bounding box center [113, 26] width 4 height 7
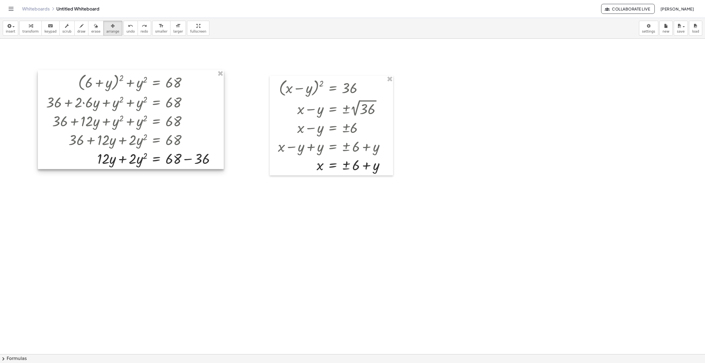
click at [122, 87] on div at bounding box center [131, 119] width 186 height 99
click at [111, 76] on div at bounding box center [131, 119] width 186 height 99
drag, startPoint x: 113, startPoint y: 80, endPoint x: 104, endPoint y: 80, distance: 8.8
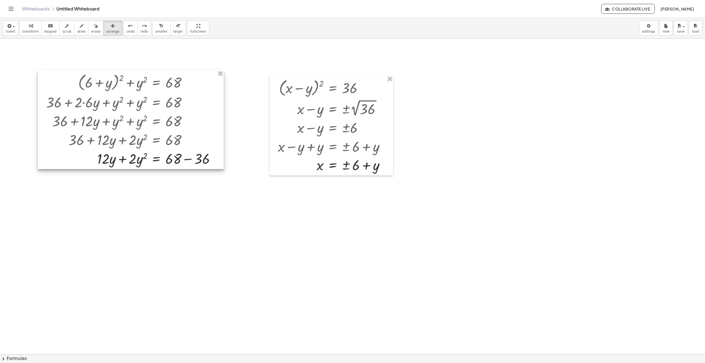
click at [104, 80] on div at bounding box center [131, 119] width 186 height 99
